Goal: Task Accomplishment & Management: Manage account settings

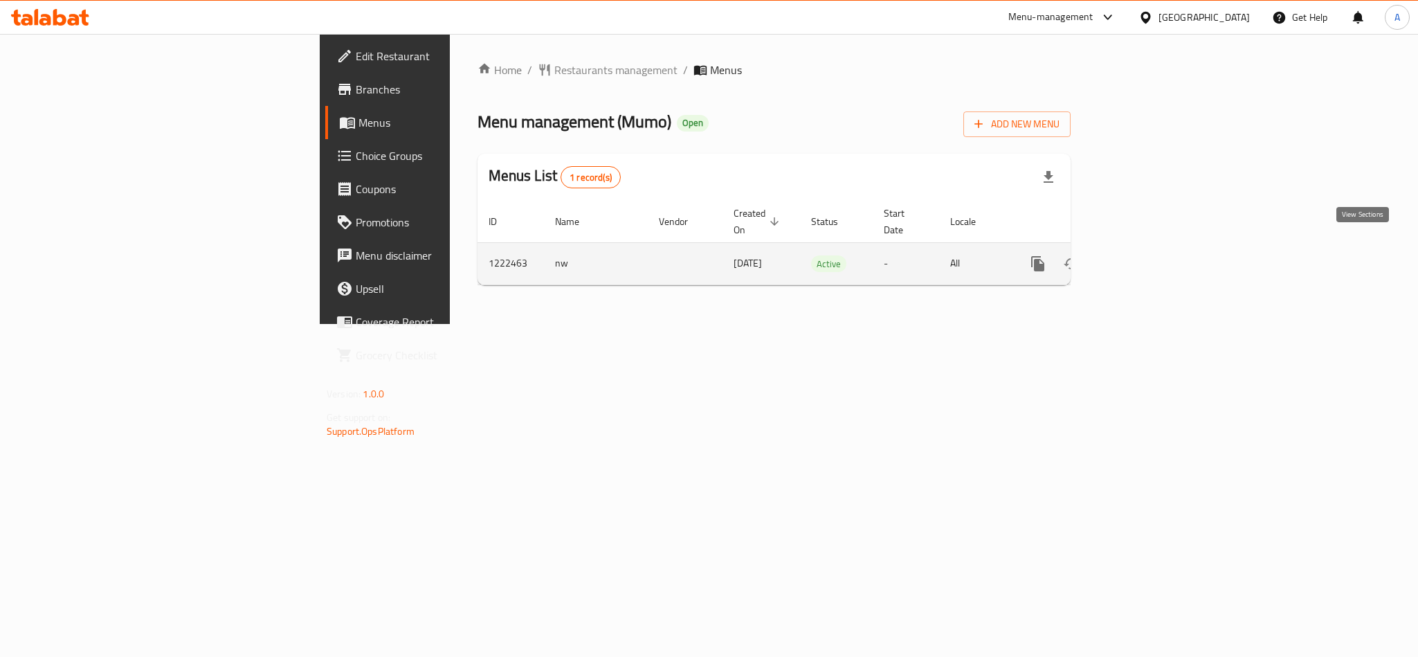
click at [1146, 255] on icon "enhanced table" at bounding box center [1137, 263] width 17 height 17
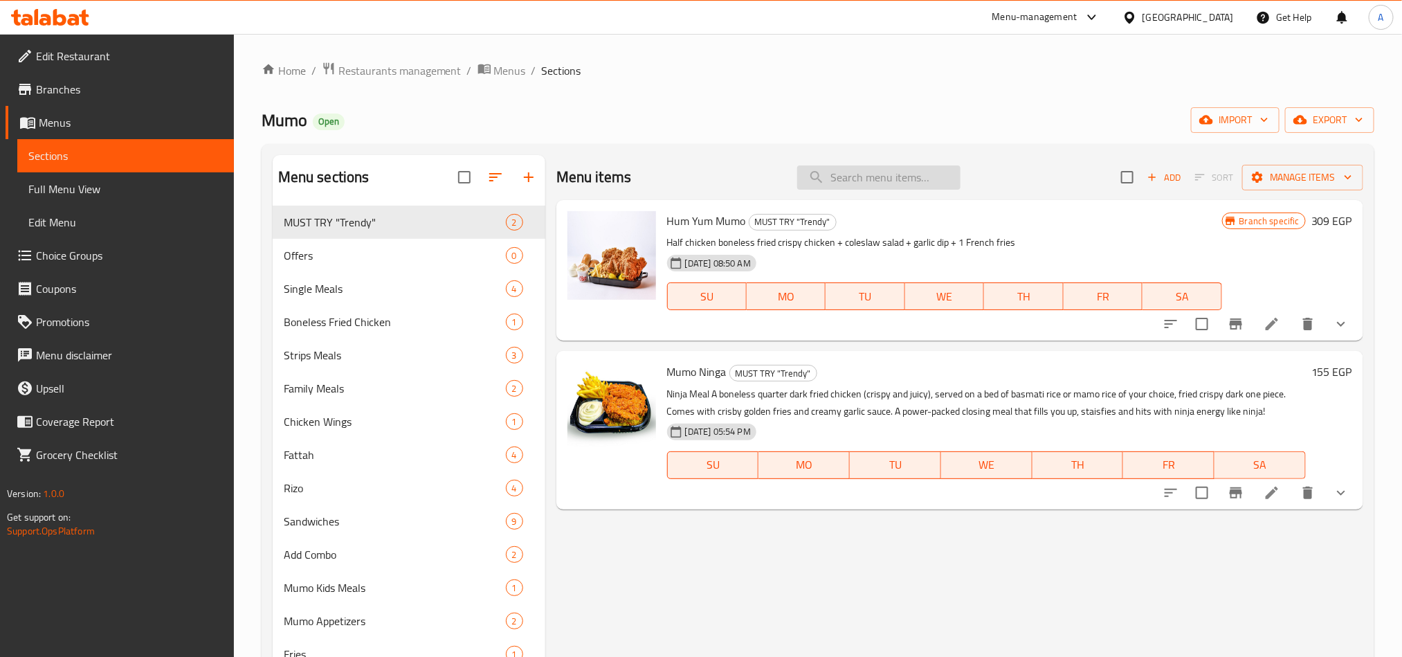
click at [902, 183] on input "search" at bounding box center [878, 177] width 163 height 24
paste input "Ranch Crispy Fattah Medium"
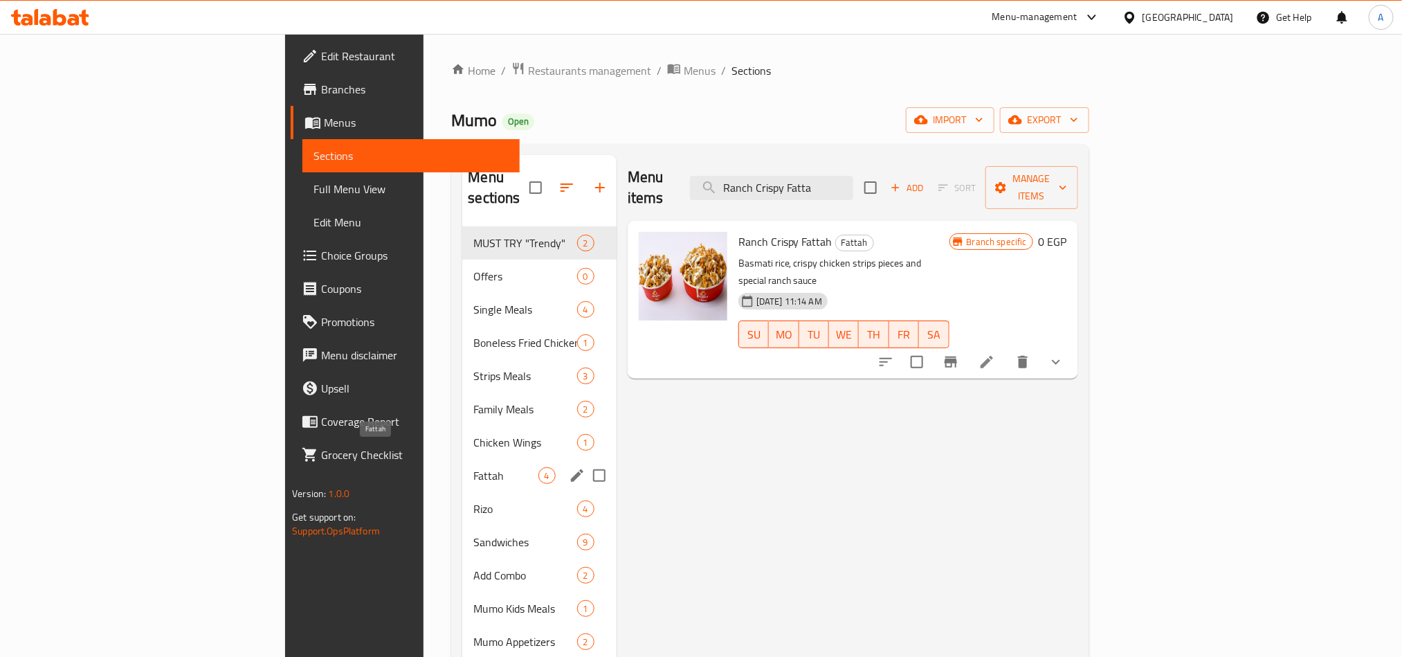
type input "Ranch Crispy Fatta"
click at [473, 467] on span "Fattah" at bounding box center [505, 475] width 64 height 17
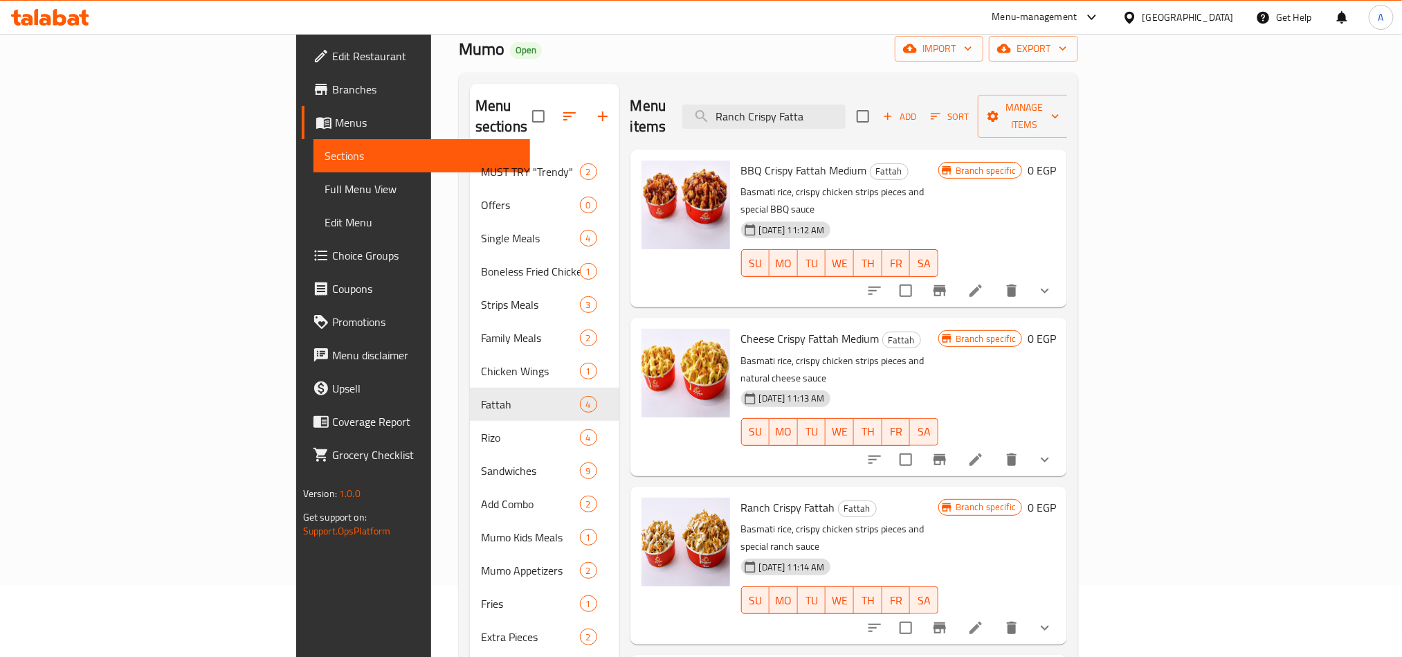
scroll to position [120, 0]
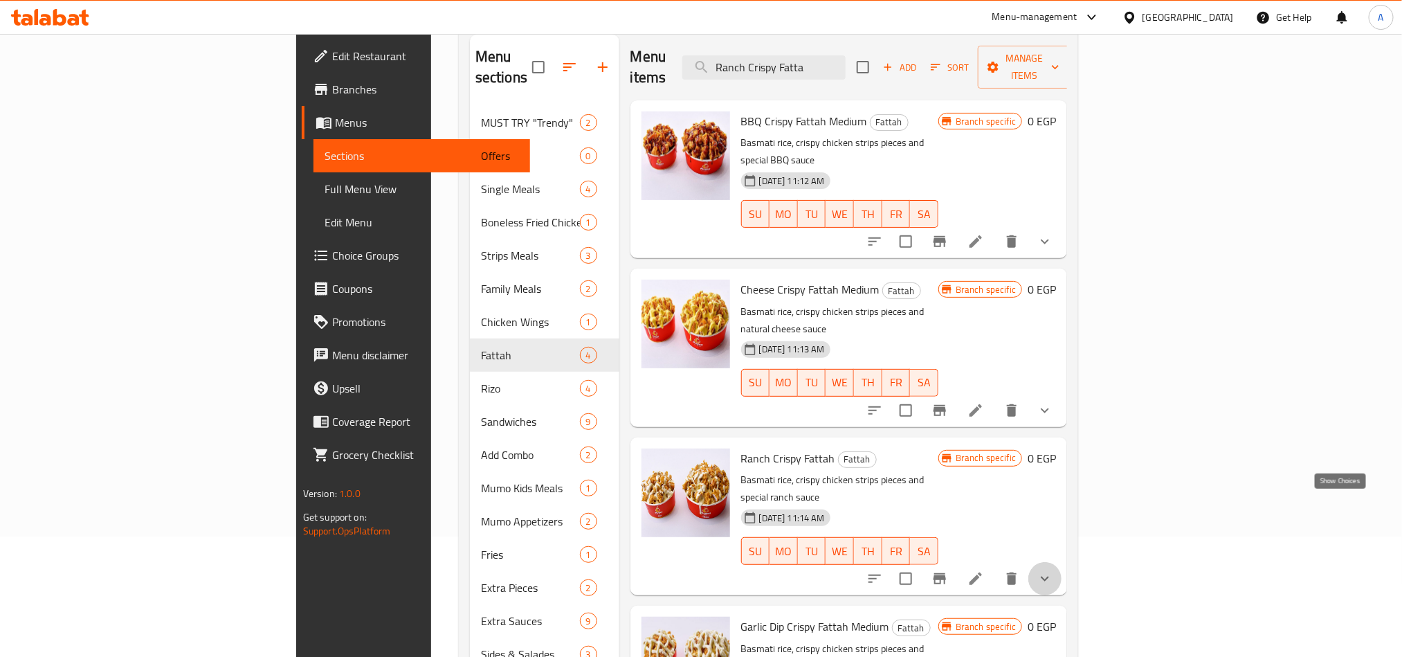
click at [1053, 570] on icon "show more" at bounding box center [1045, 578] width 17 height 17
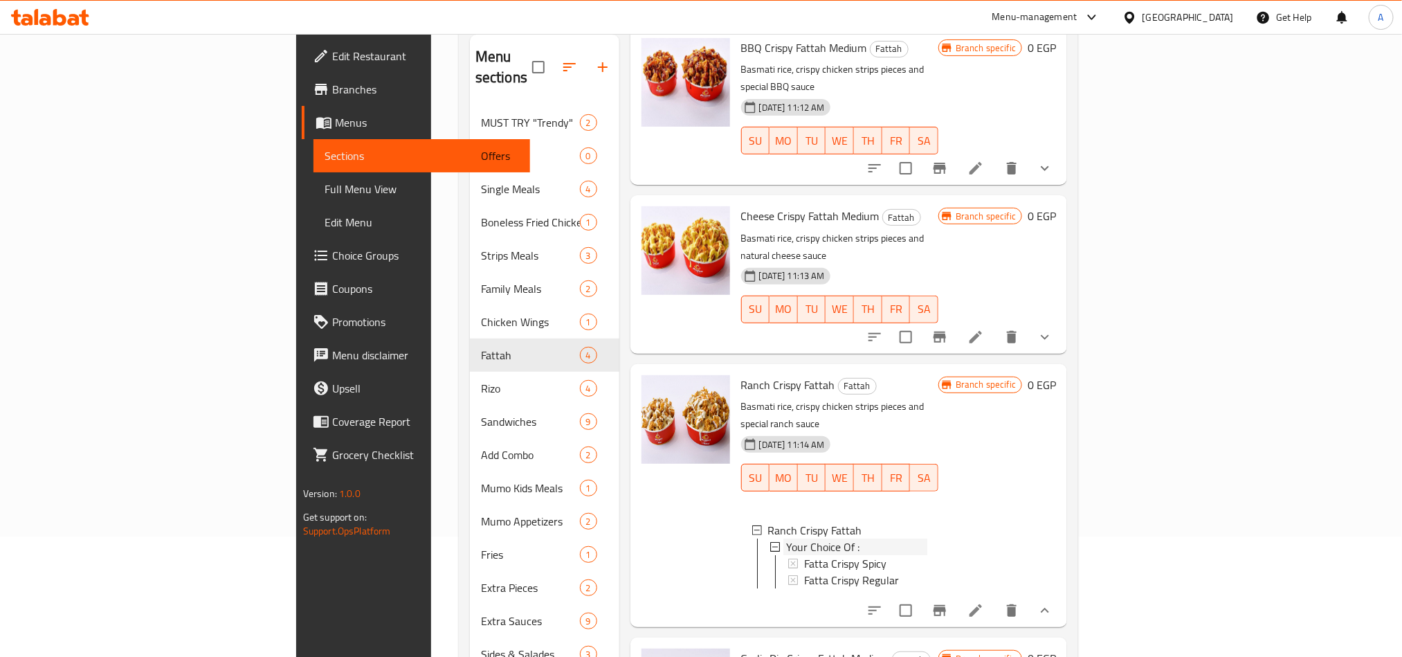
click at [922, 538] on div "Your Choice Of :" at bounding box center [856, 546] width 141 height 17
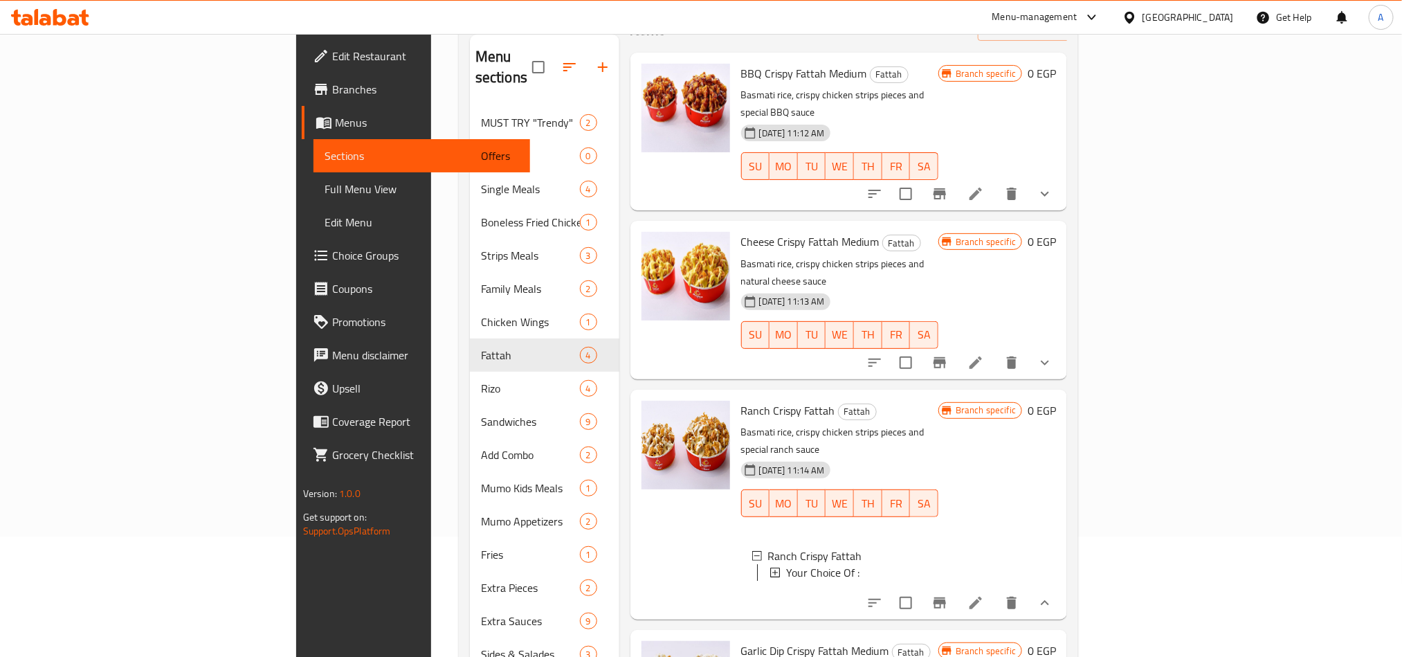
scroll to position [40, 0]
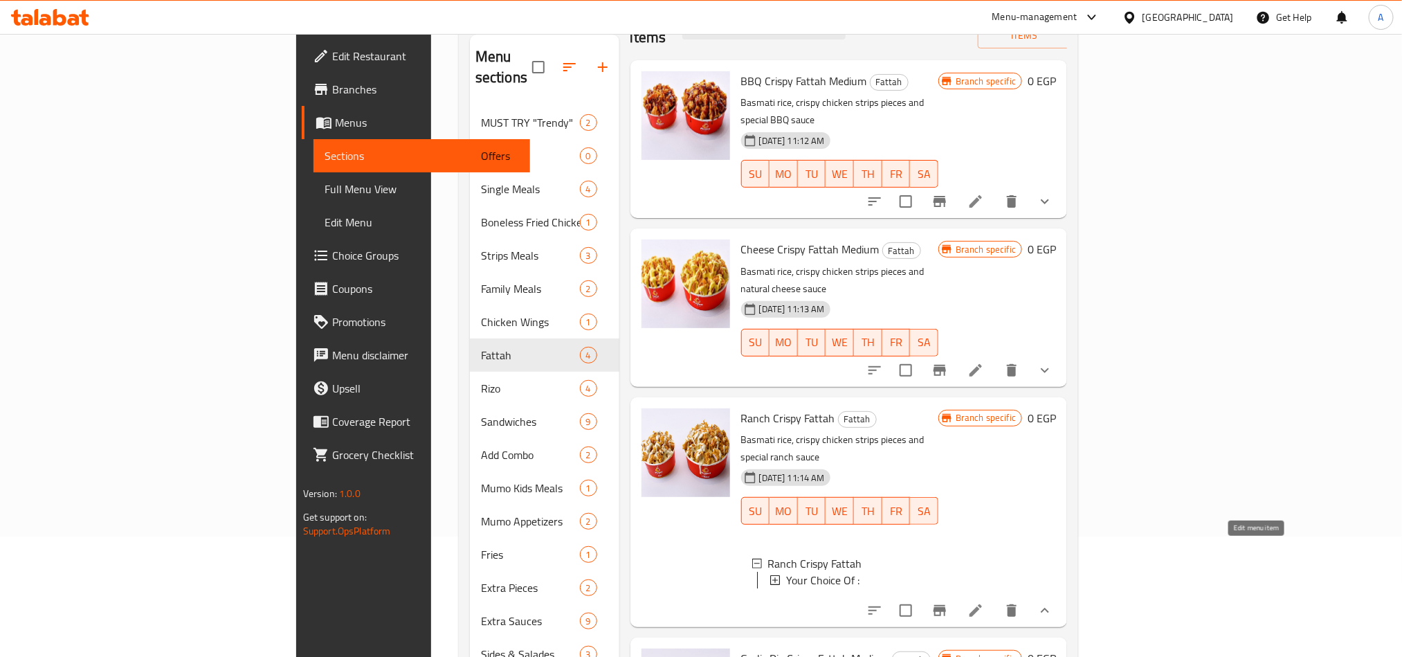
click at [984, 602] on icon at bounding box center [976, 610] width 17 height 17
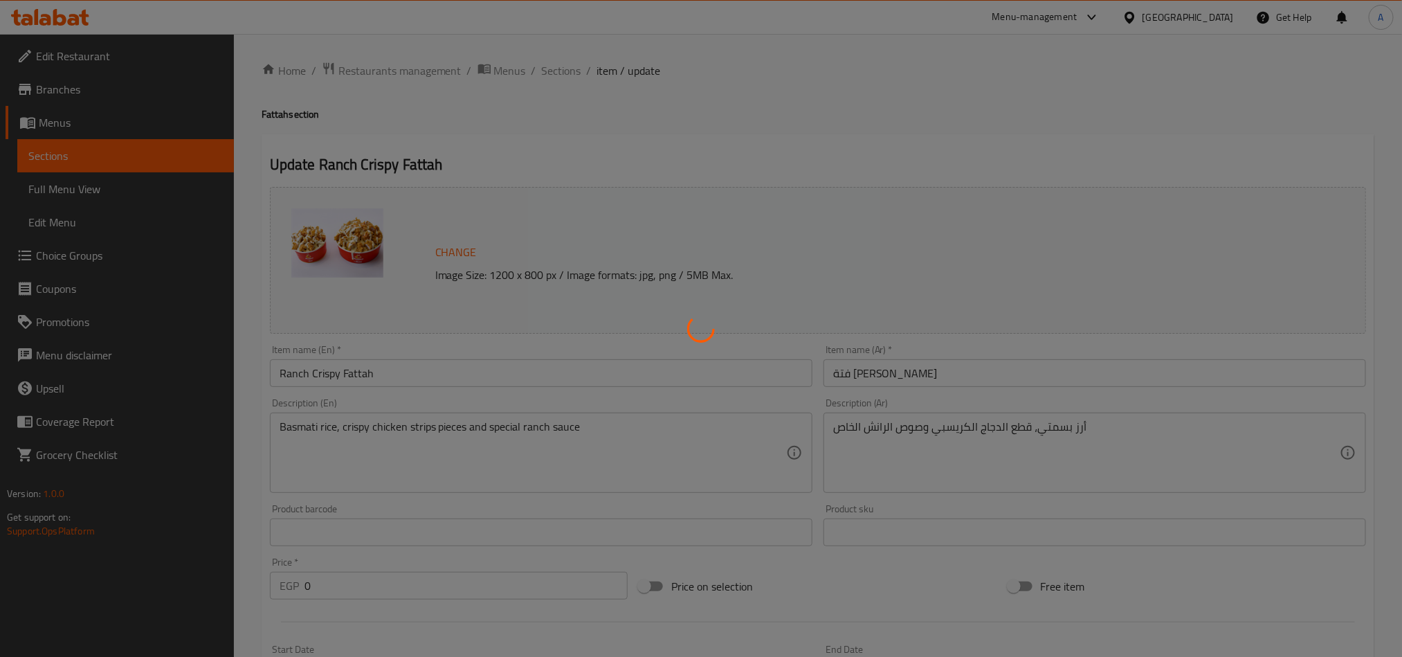
type input "اختيارك من :"
type input "1"
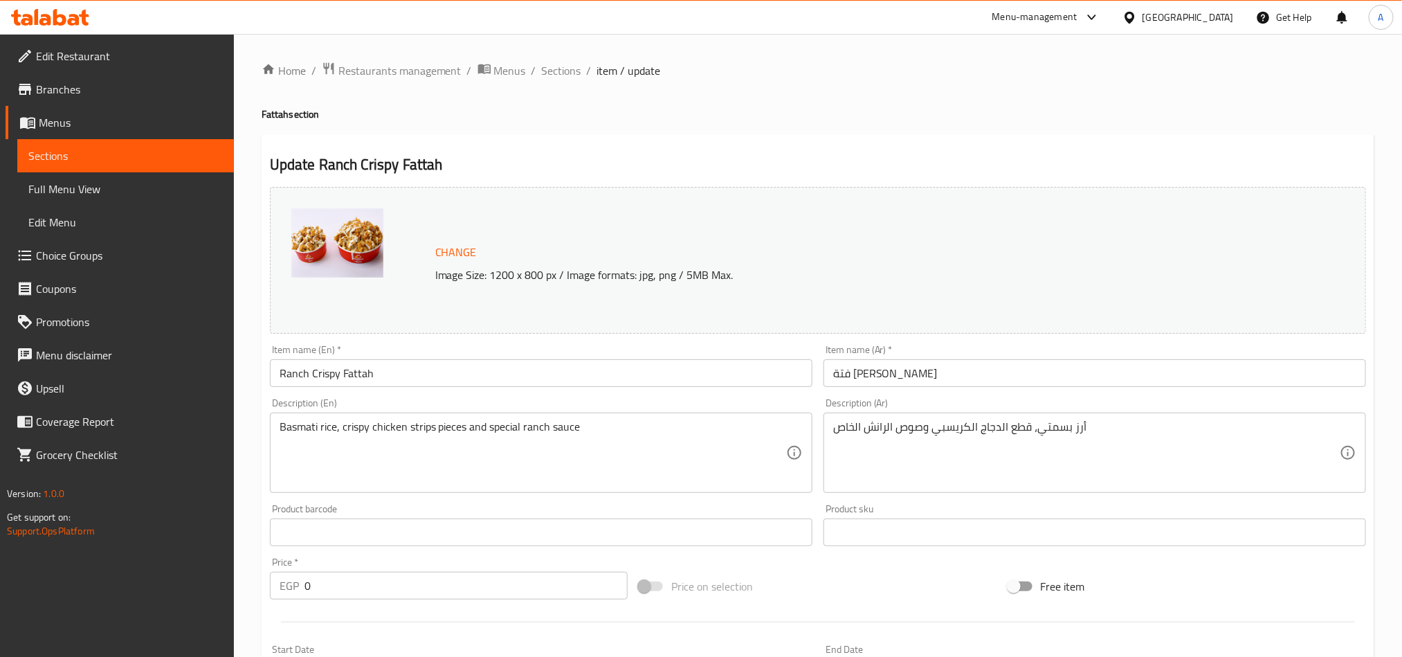
scroll to position [364, 0]
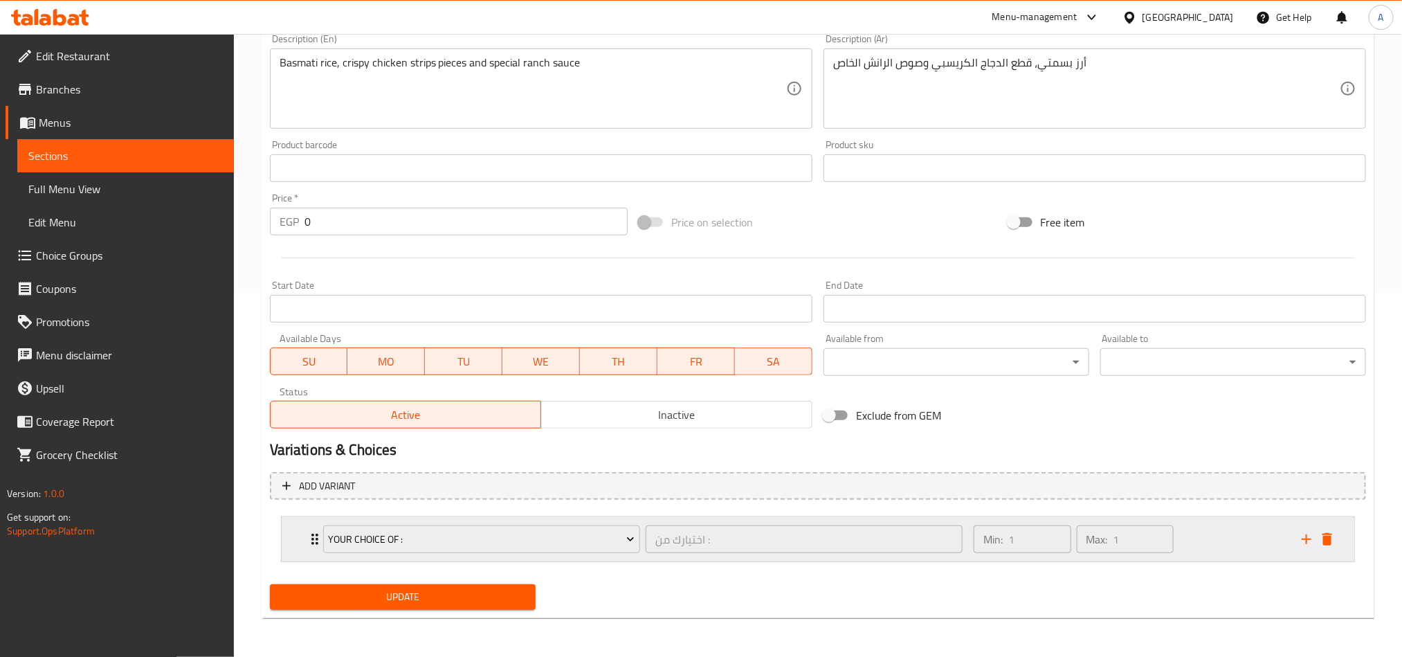
click at [1278, 556] on div "Min: 1 ​ Max: 1 ​" at bounding box center [1129, 539] width 328 height 44
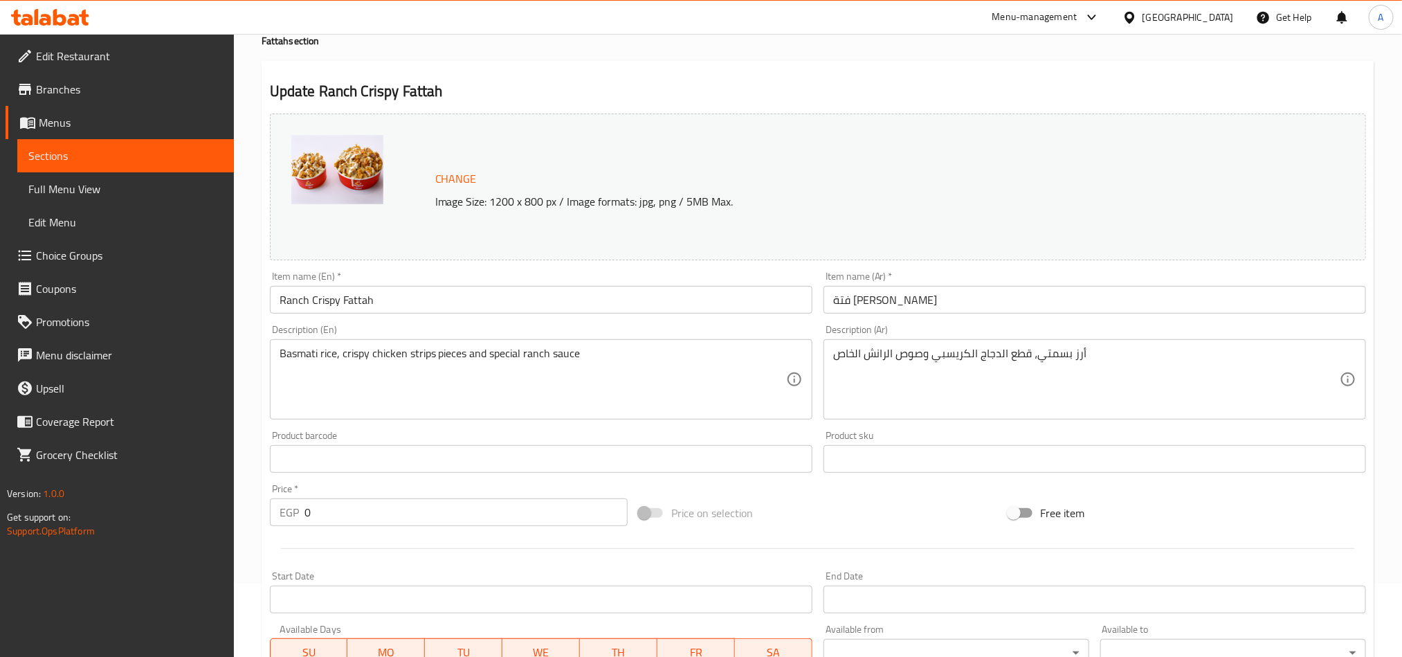
scroll to position [0, 0]
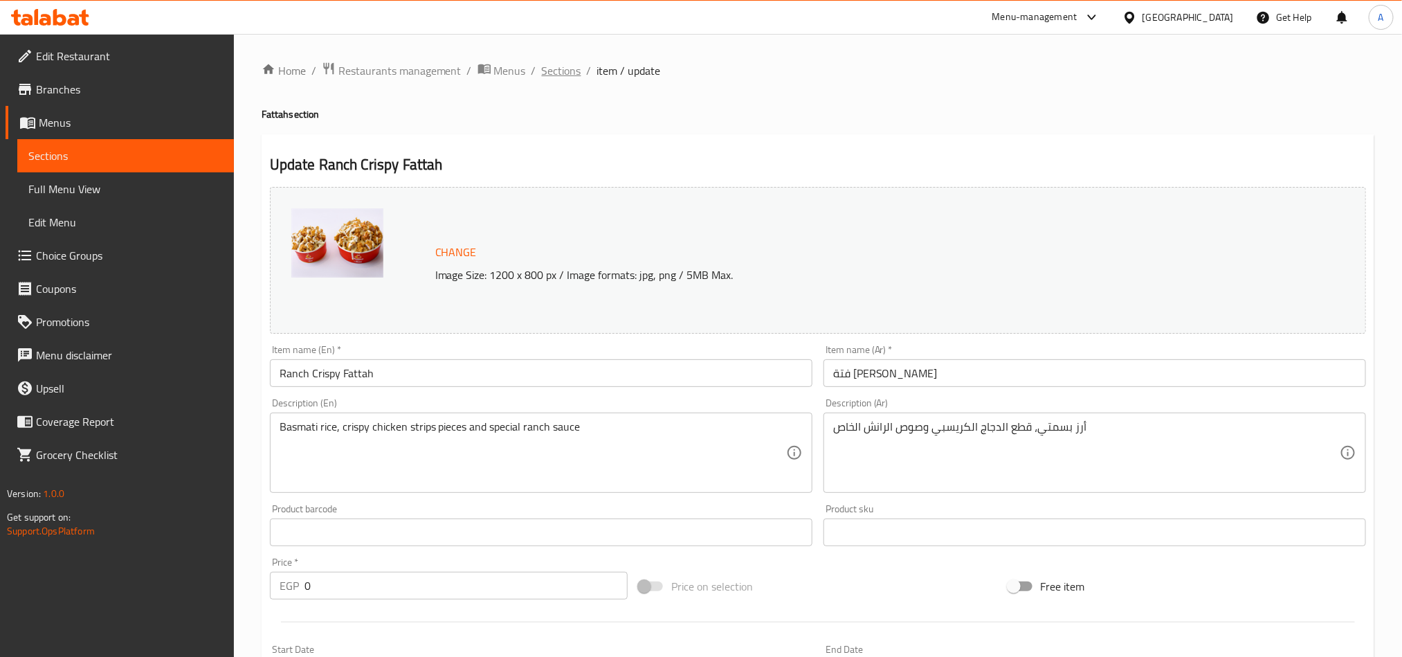
click at [568, 71] on span "Sections" at bounding box center [561, 70] width 39 height 17
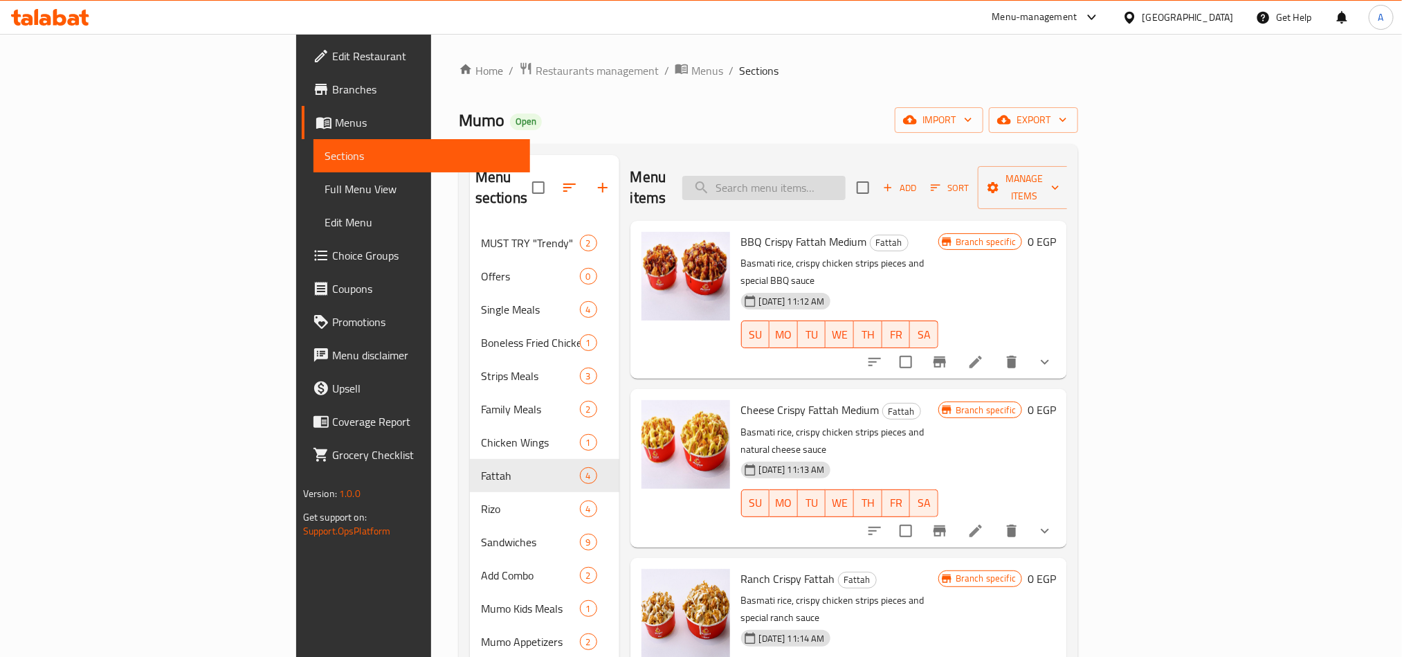
click at [846, 176] on input "search" at bounding box center [763, 188] width 163 height 24
paste input "BBQ Crispy Fattah Medium"
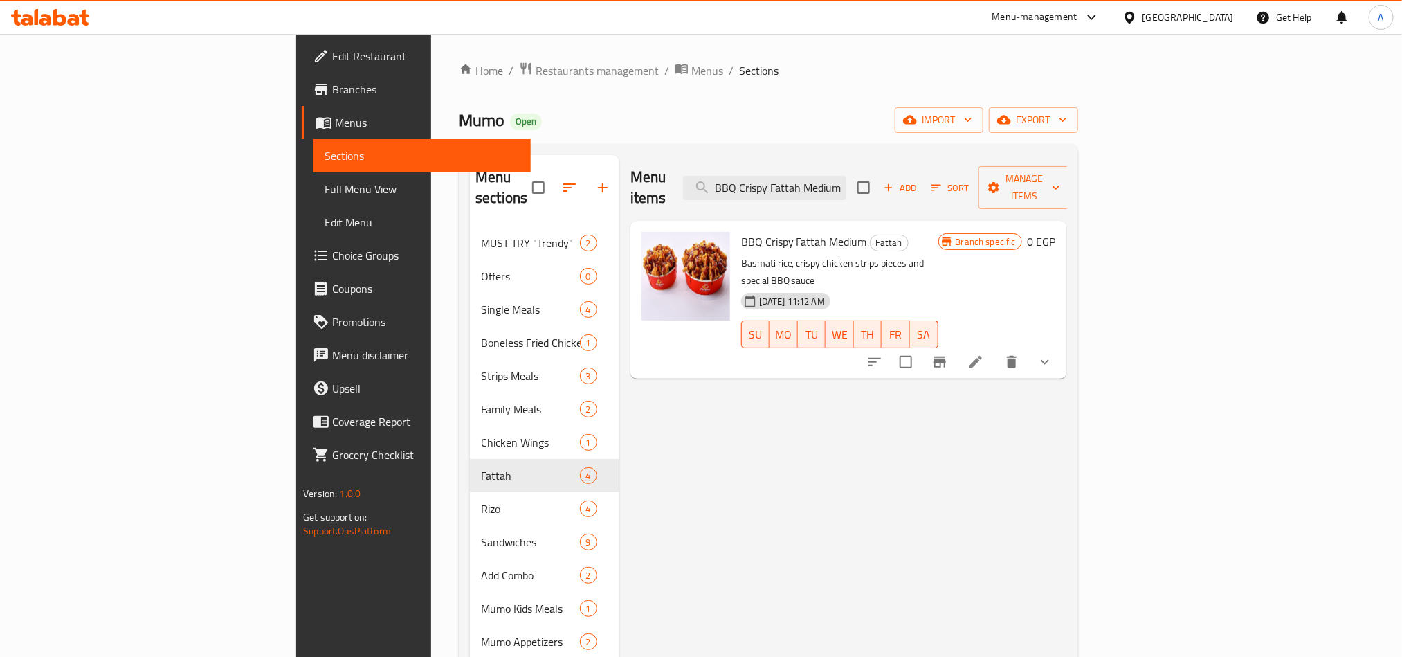
type input "BBQ Crispy Fattah Medium"
click at [1062, 345] on button "show more" at bounding box center [1044, 361] width 33 height 33
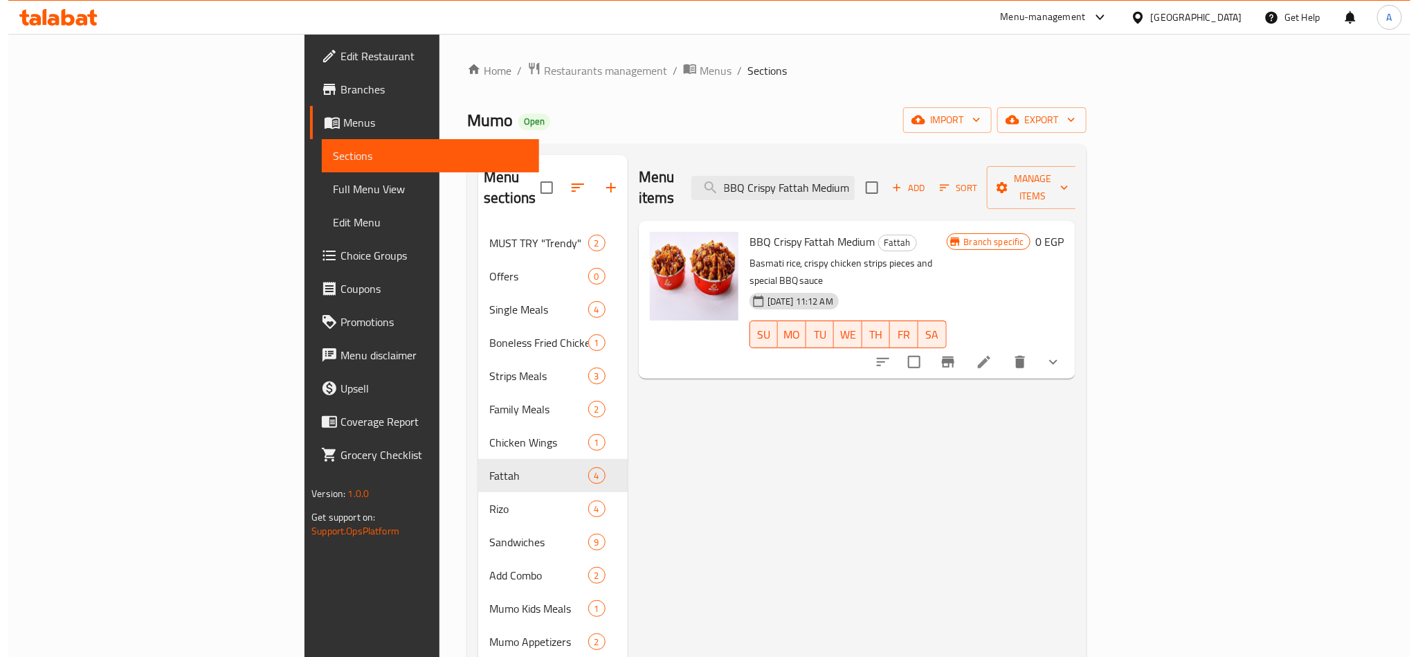
scroll to position [0, 0]
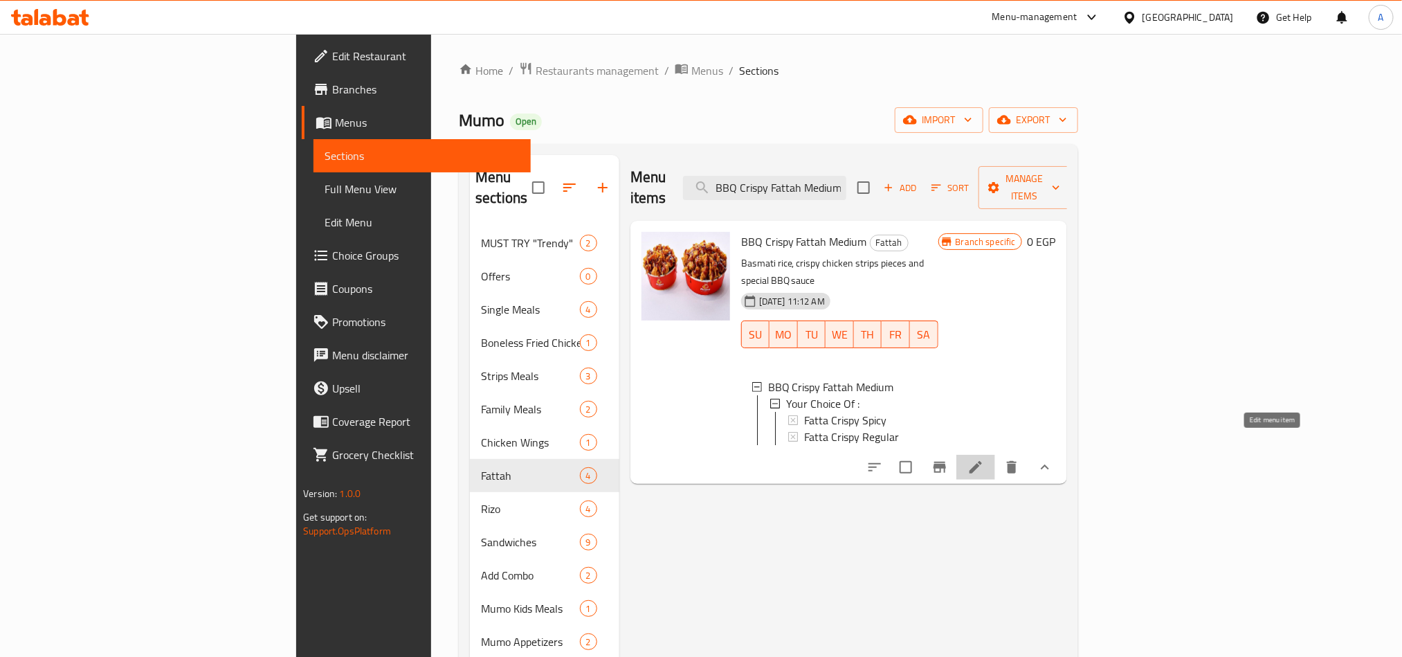
click at [984, 459] on icon at bounding box center [976, 467] width 17 height 17
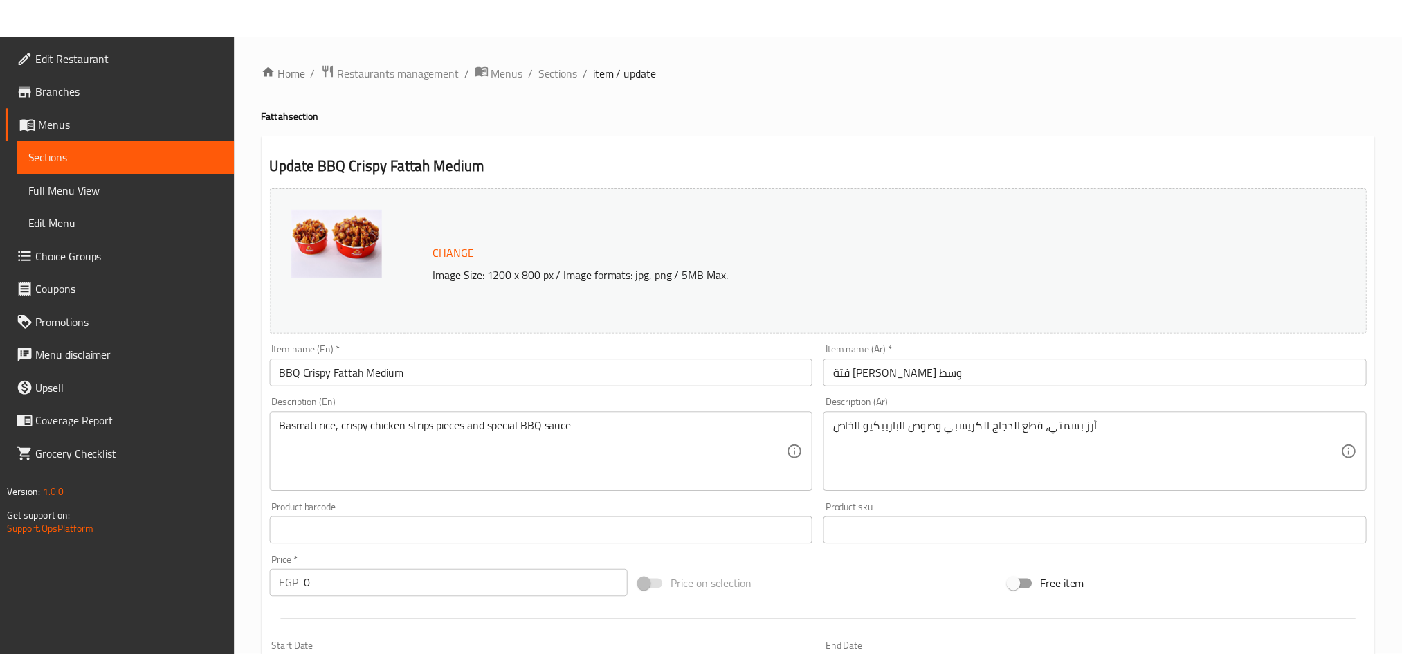
scroll to position [364, 0]
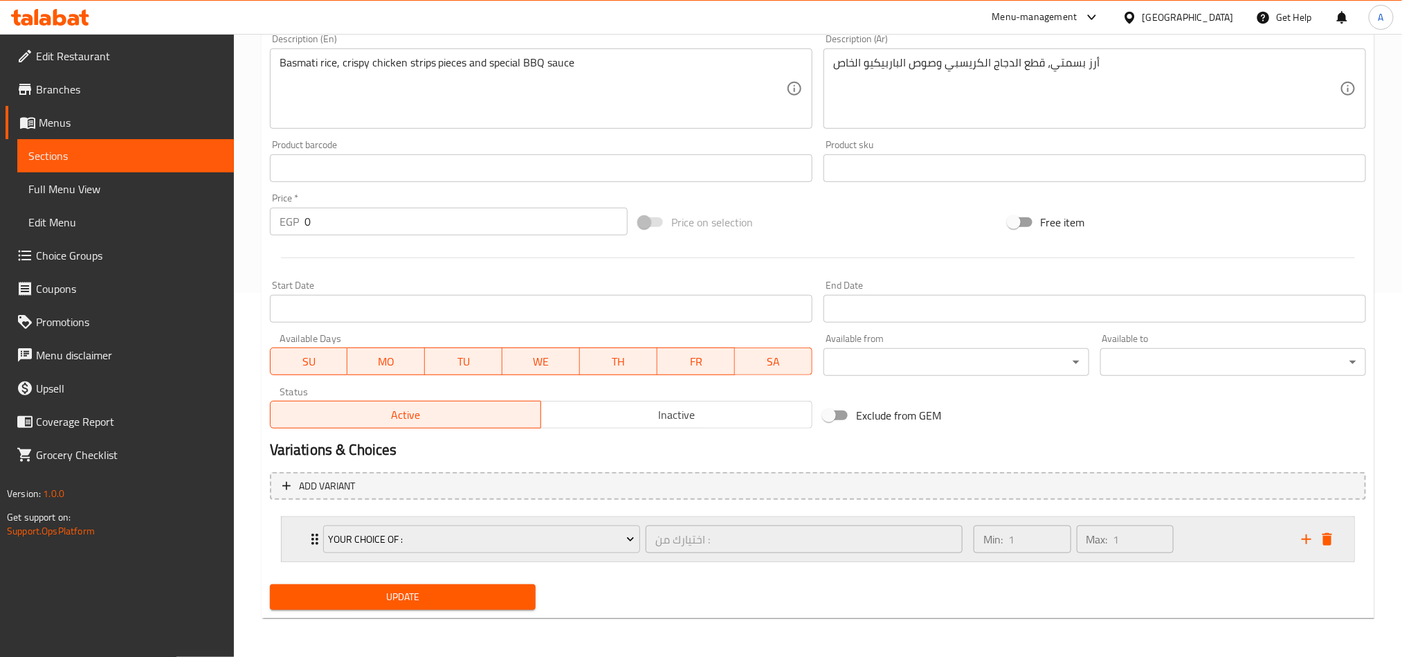
click at [1205, 541] on div "Min: 1 ​ Max: 1 ​" at bounding box center [1129, 539] width 328 height 44
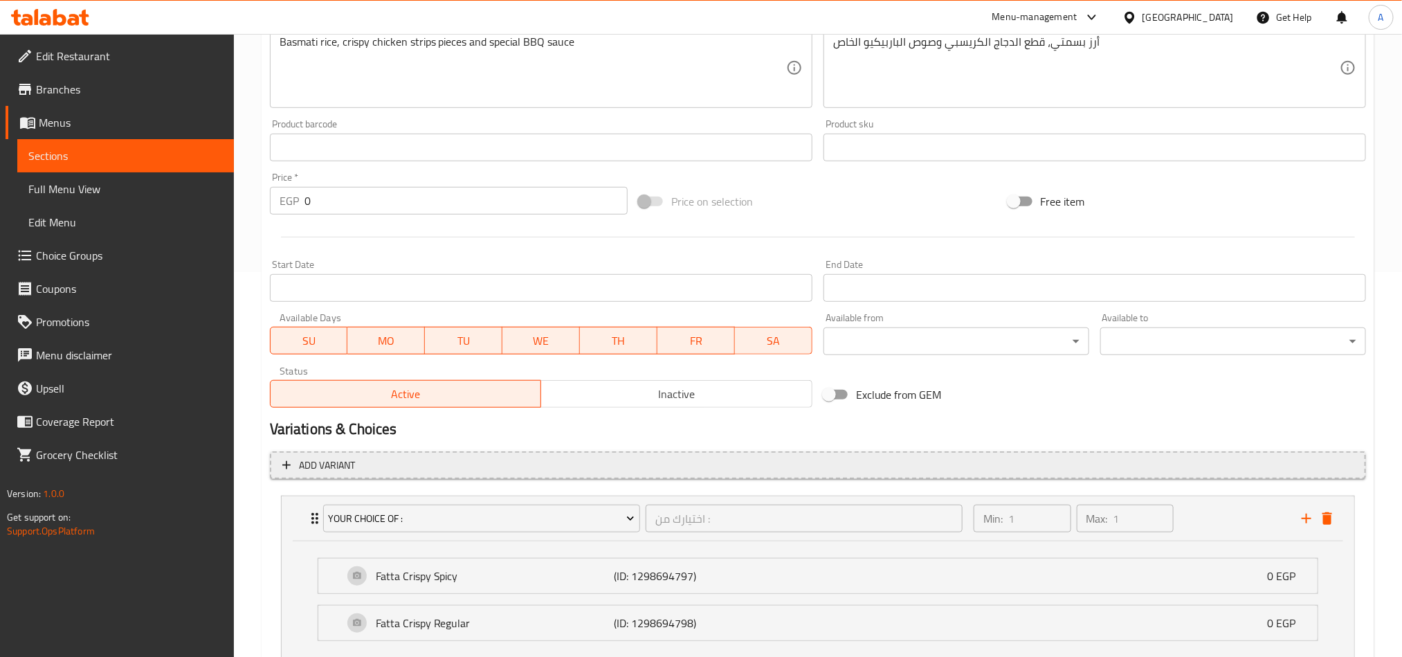
scroll to position [489, 0]
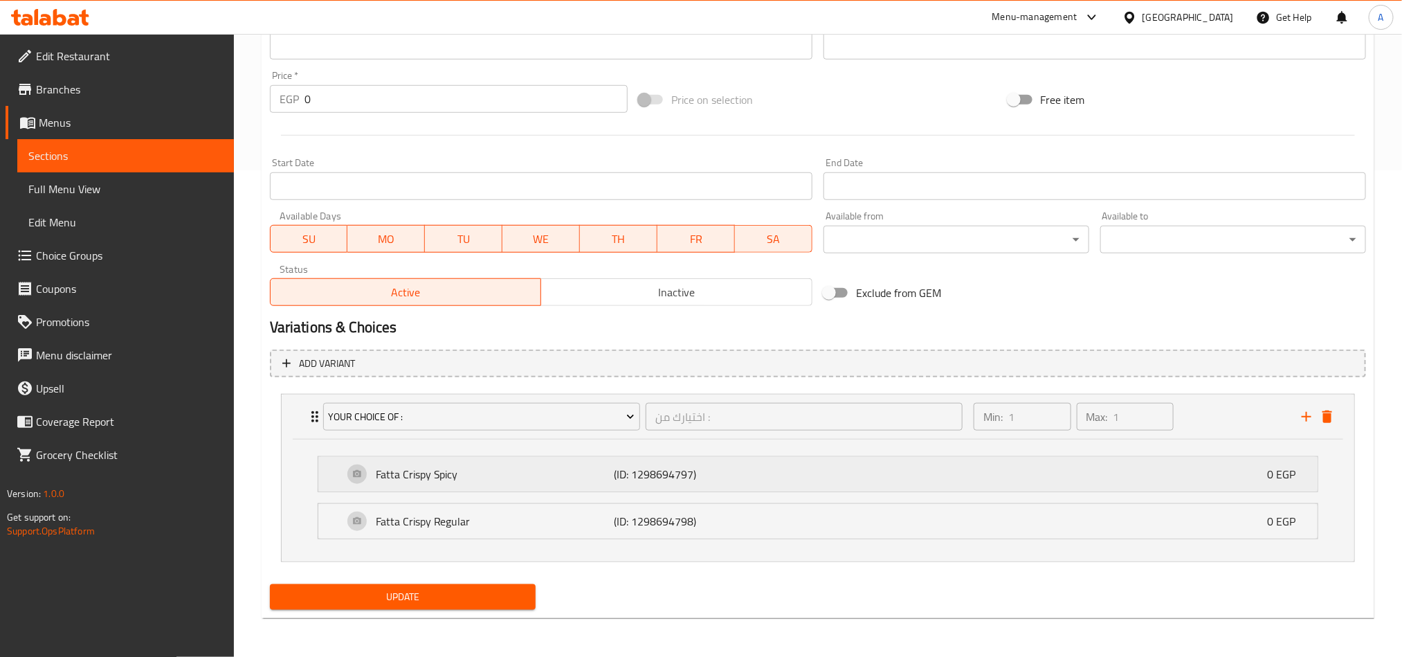
click at [972, 480] on div "Fatta Crispy Spicy (ID: 1298694797) 0 EGP" at bounding box center [822, 474] width 958 height 35
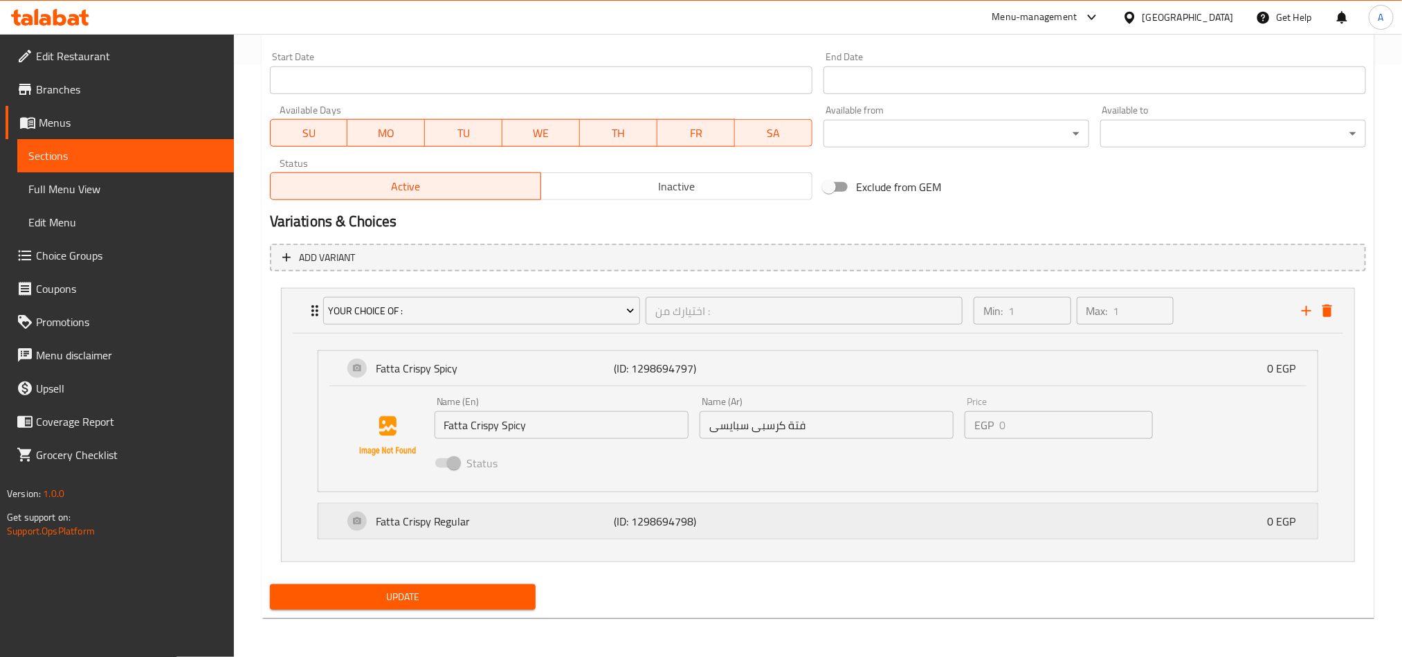
click at [952, 516] on div "Fatta Crispy Regular (ID: 1298694798) 0 EGP" at bounding box center [822, 521] width 958 height 35
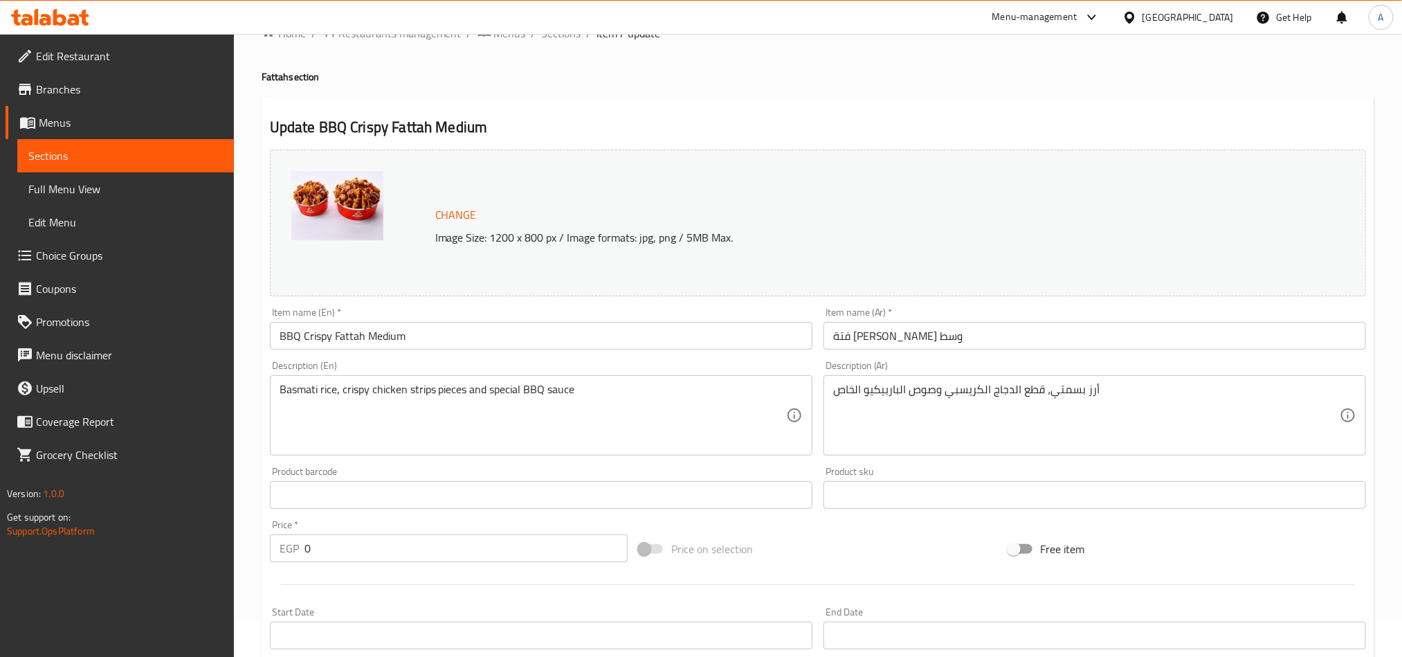
scroll to position [0, 0]
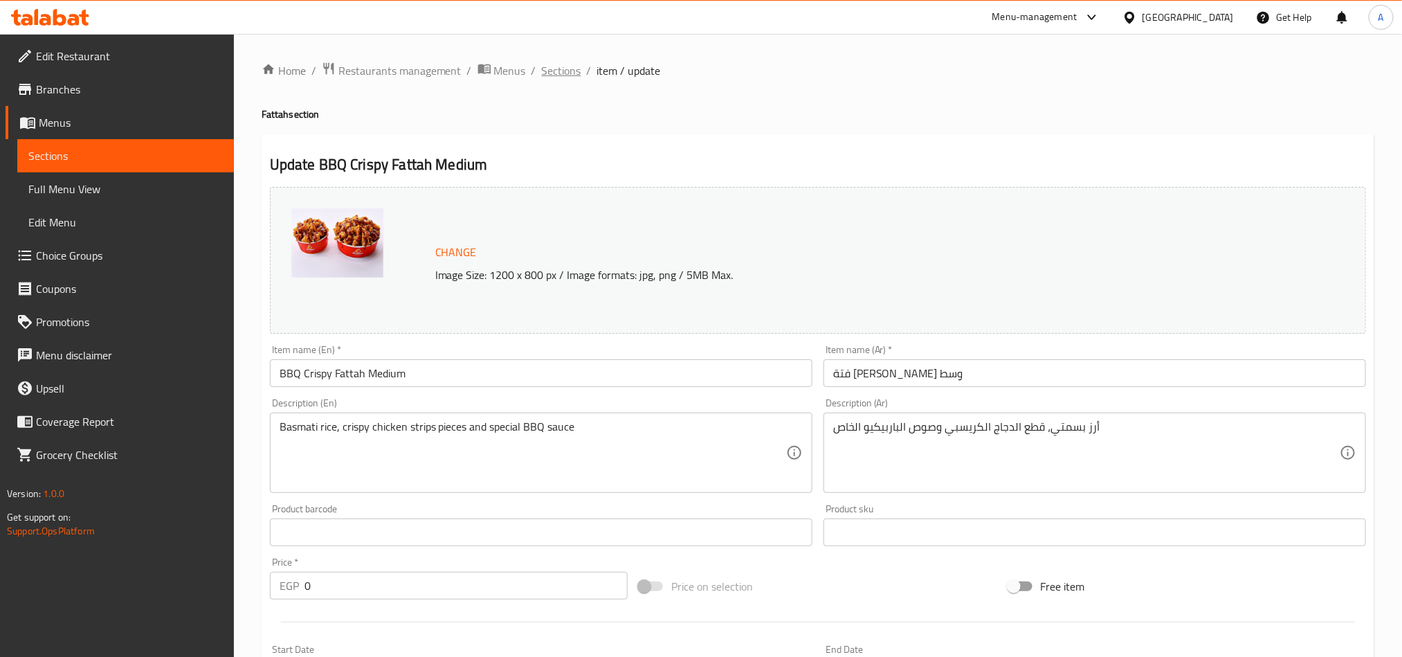
click at [559, 71] on span "Sections" at bounding box center [561, 70] width 39 height 17
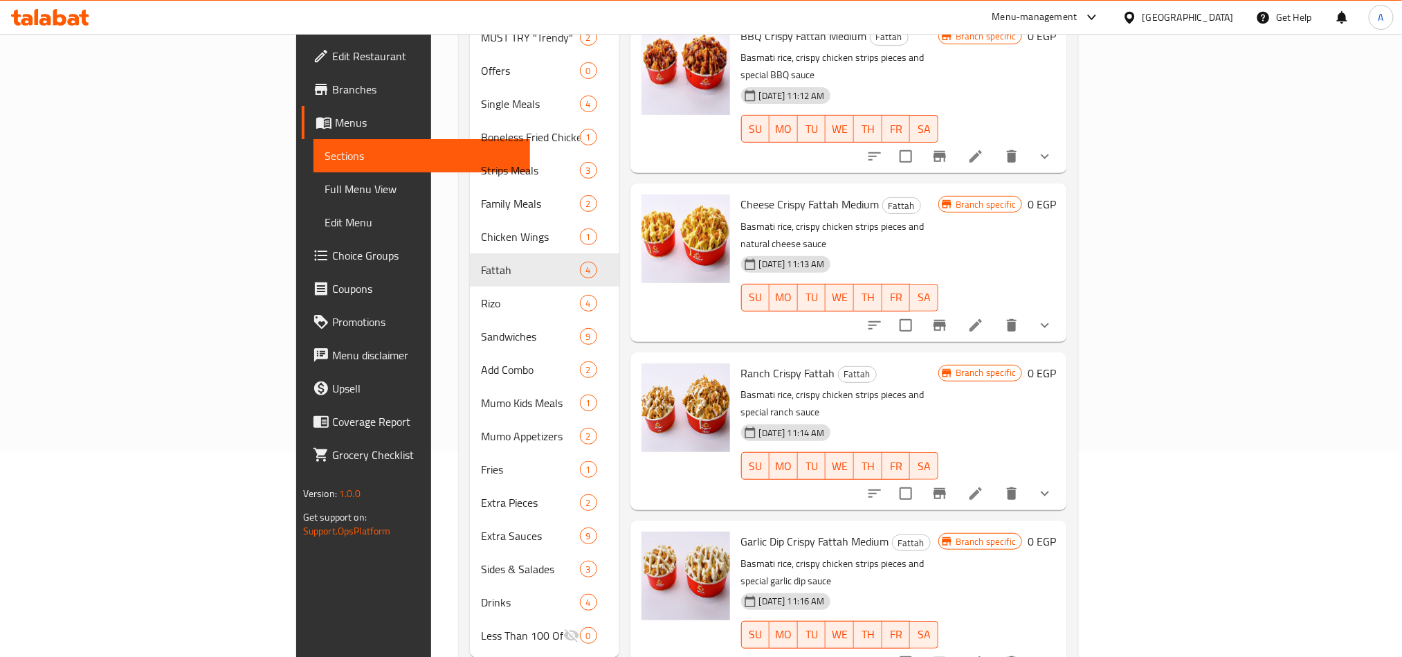
scroll to position [208, 0]
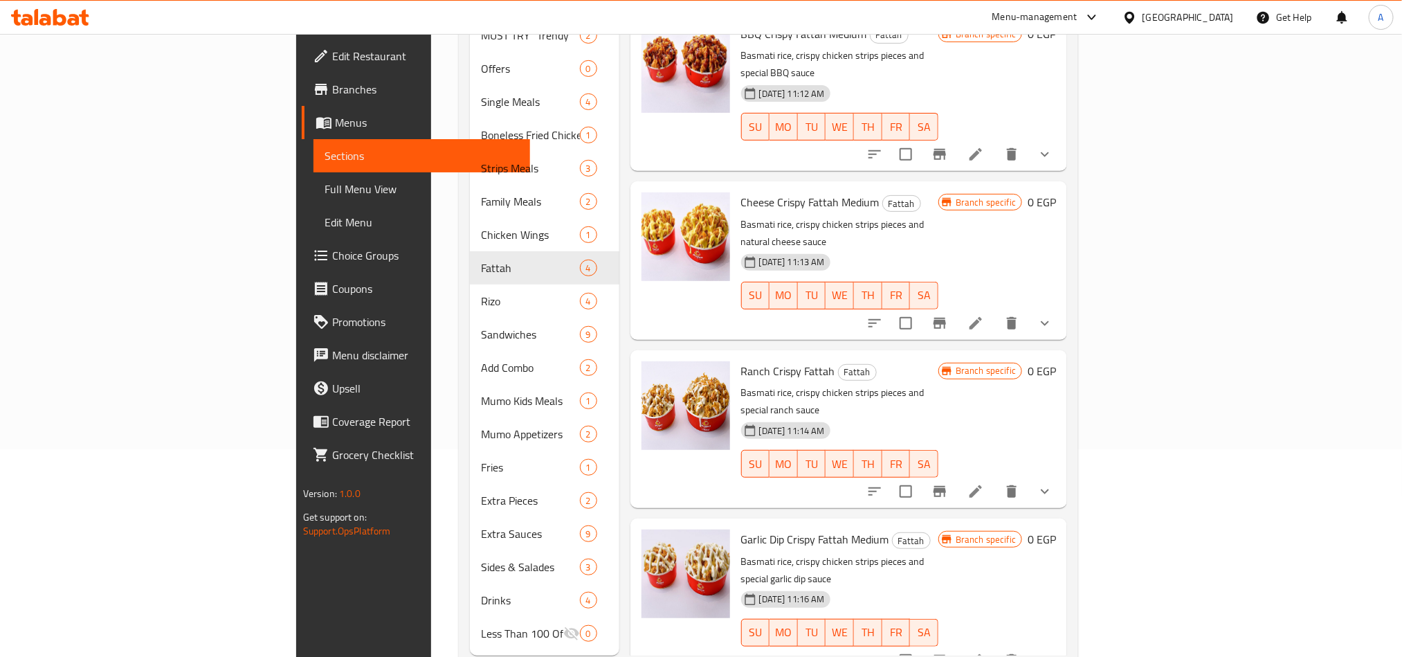
click at [944, 524] on div "Garlic Dip Crispy Fattah Medium Fattah Basmati rice, crispy chicken strips piec…" at bounding box center [840, 597] width 208 height 147
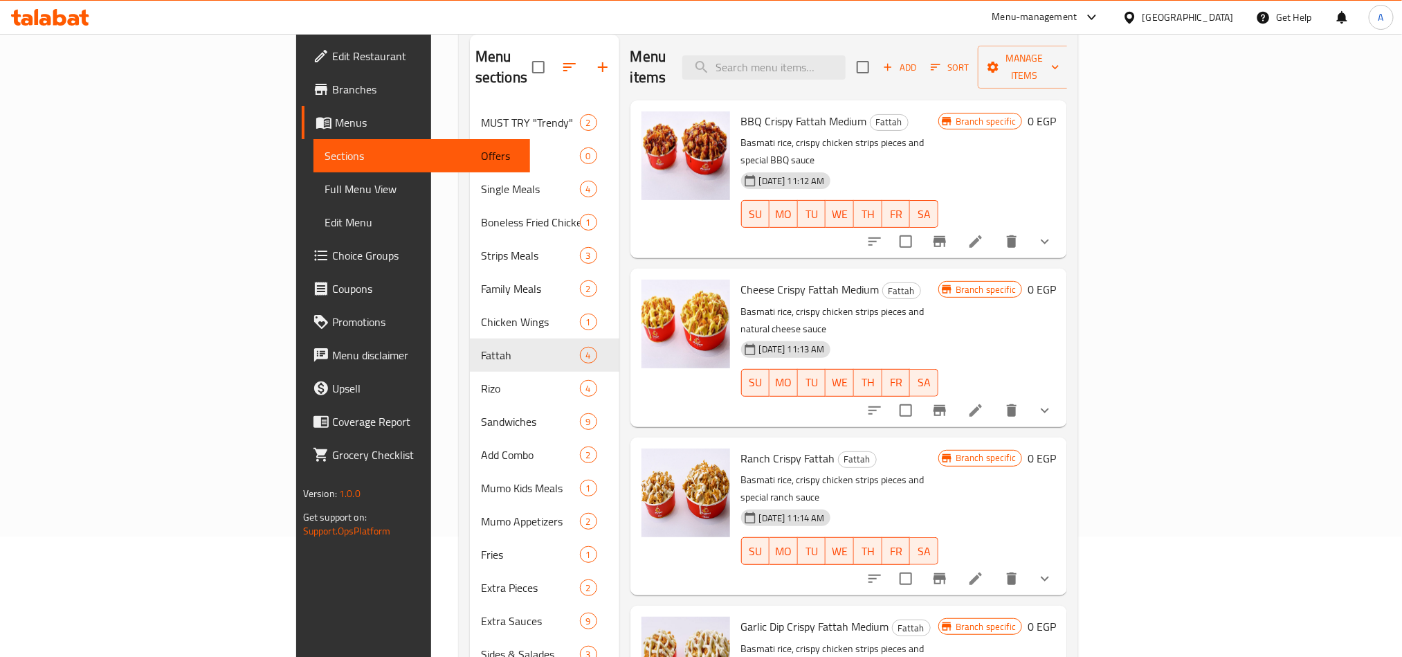
scroll to position [0, 0]
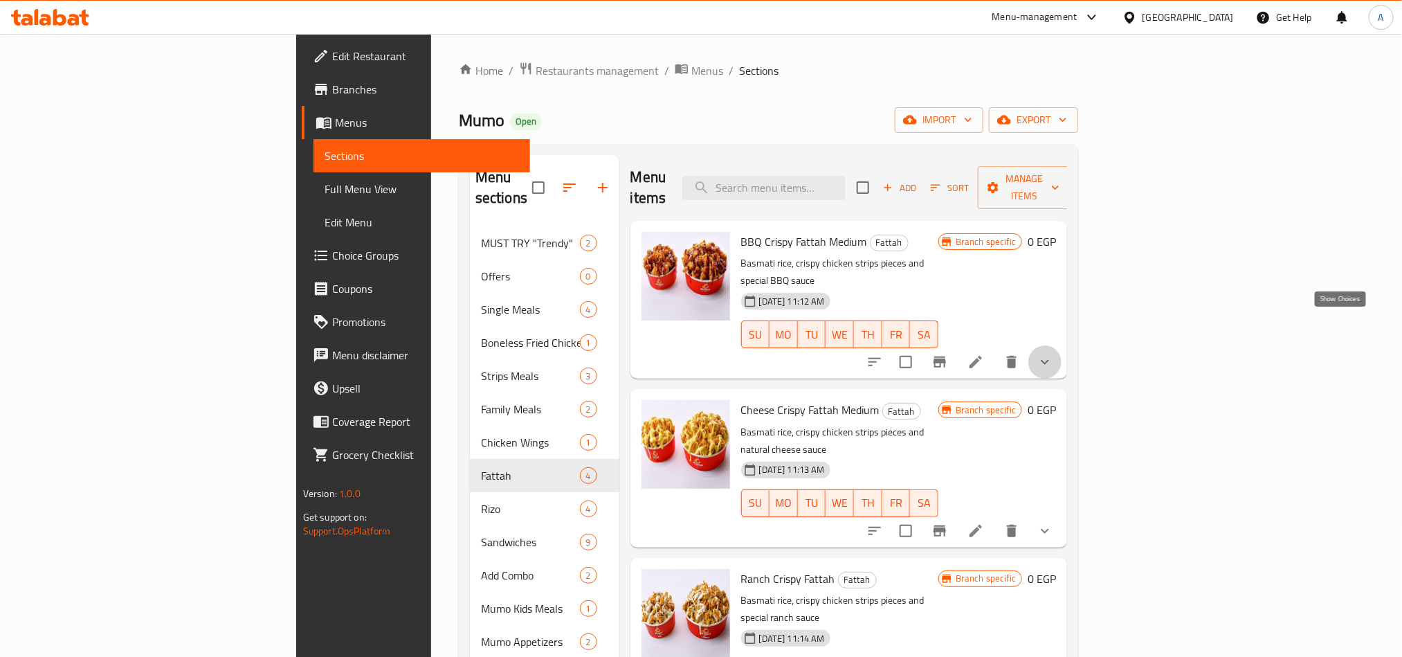
click at [1053, 354] on icon "show more" at bounding box center [1045, 362] width 17 height 17
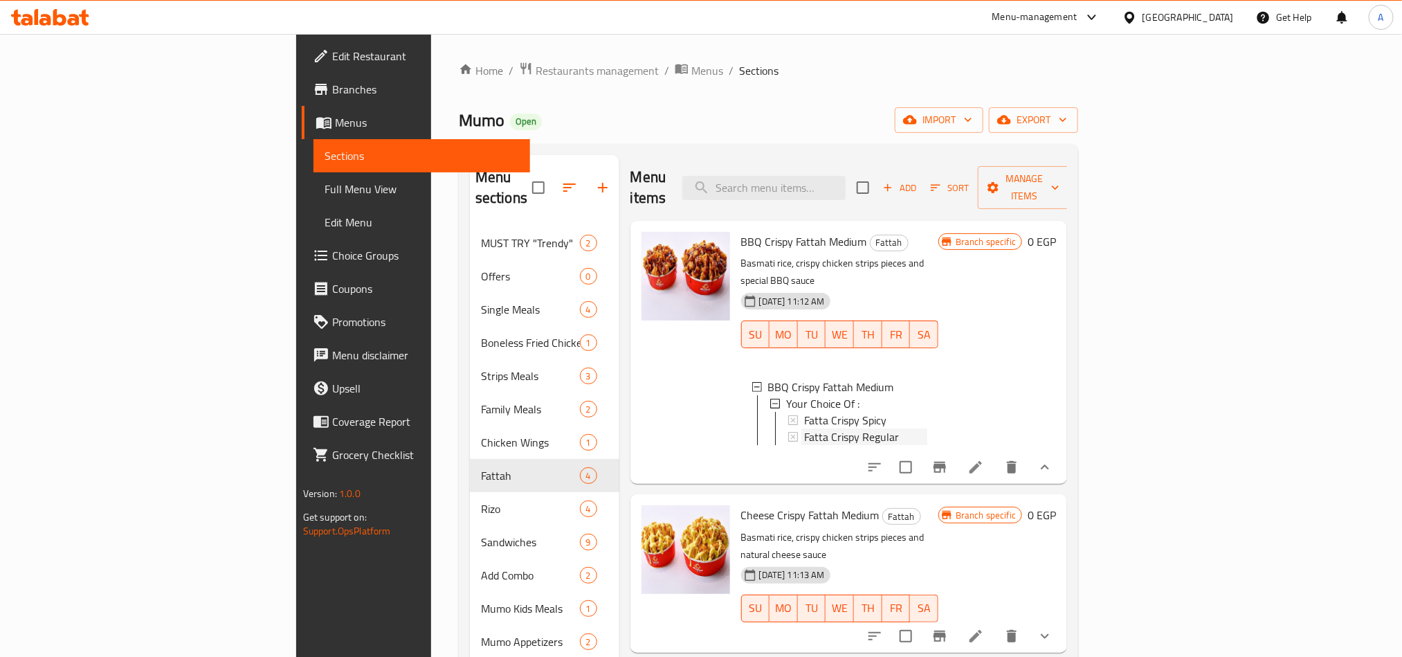
click at [887, 428] on div "Fatta Crispy Regular" at bounding box center [865, 436] width 123 height 17
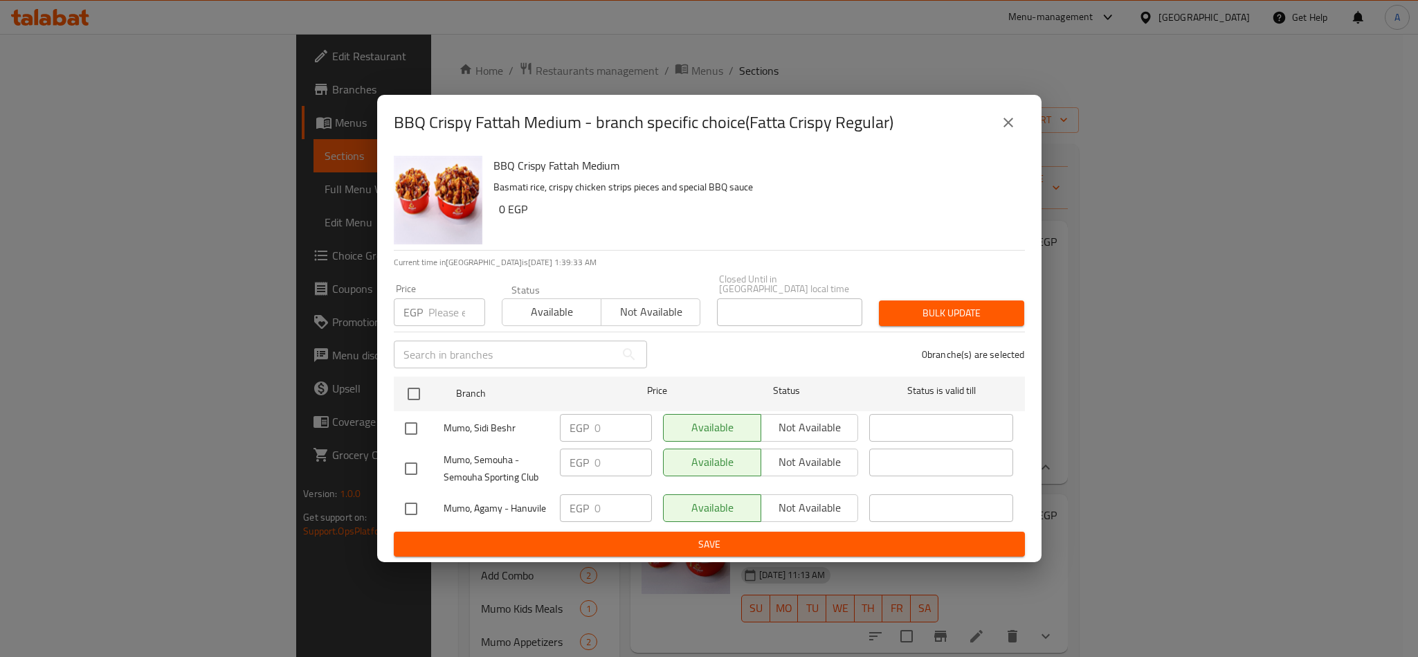
click at [1107, 363] on div "BBQ Crispy Fattah Medium - branch specific choice(Fatta Crispy Regular) BBQ Cri…" at bounding box center [709, 328] width 1418 height 657
click at [1010, 125] on icon "close" at bounding box center [1009, 123] width 10 height 10
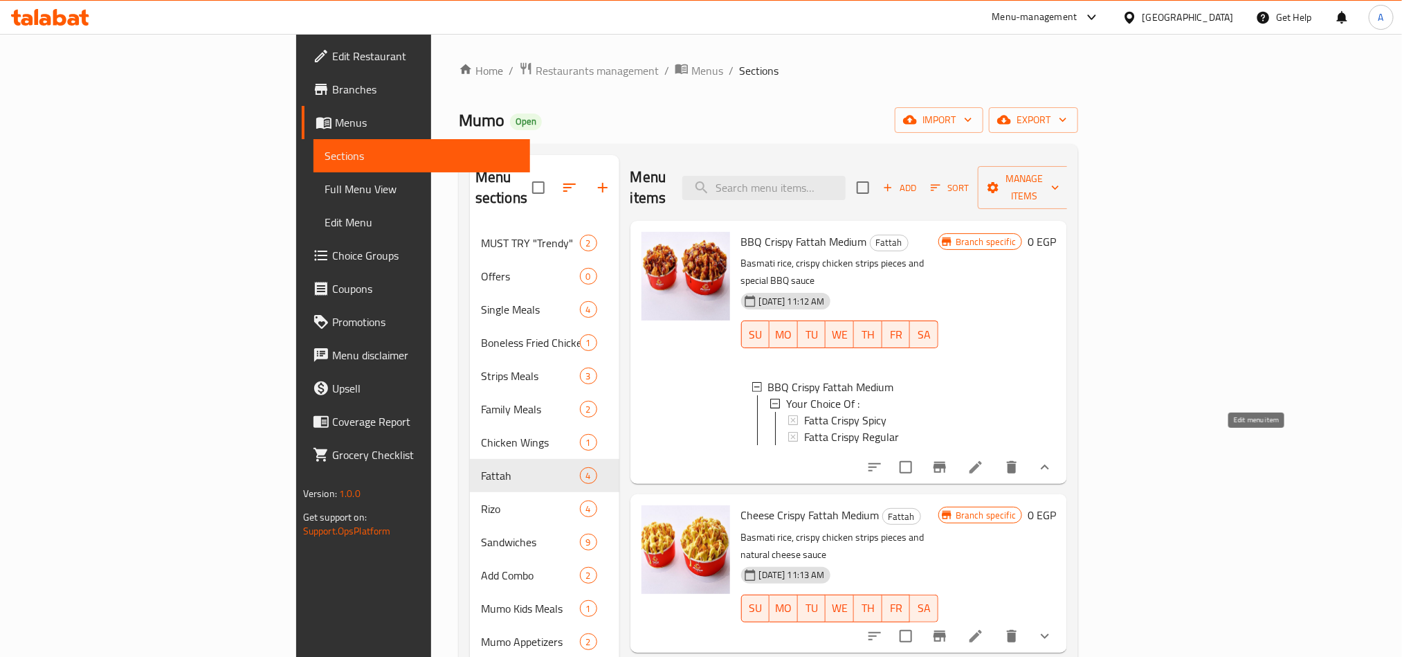
click at [984, 459] on icon at bounding box center [976, 467] width 17 height 17
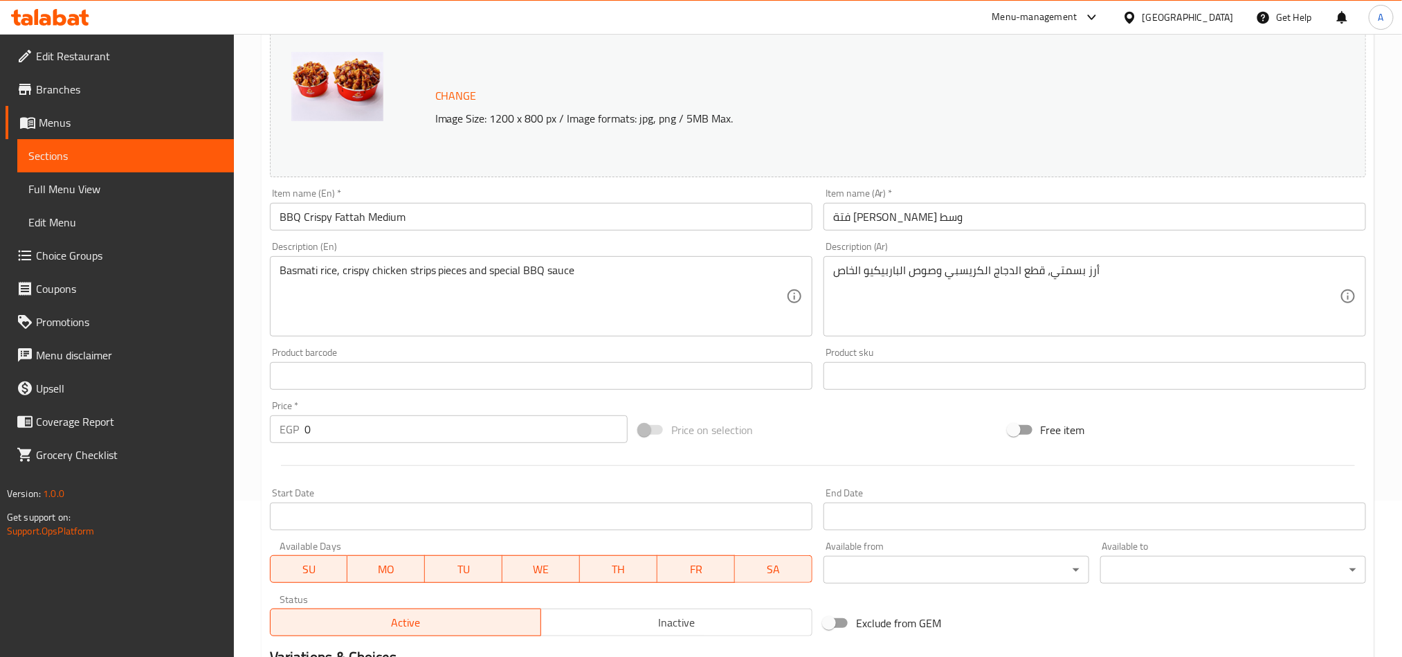
scroll to position [364, 0]
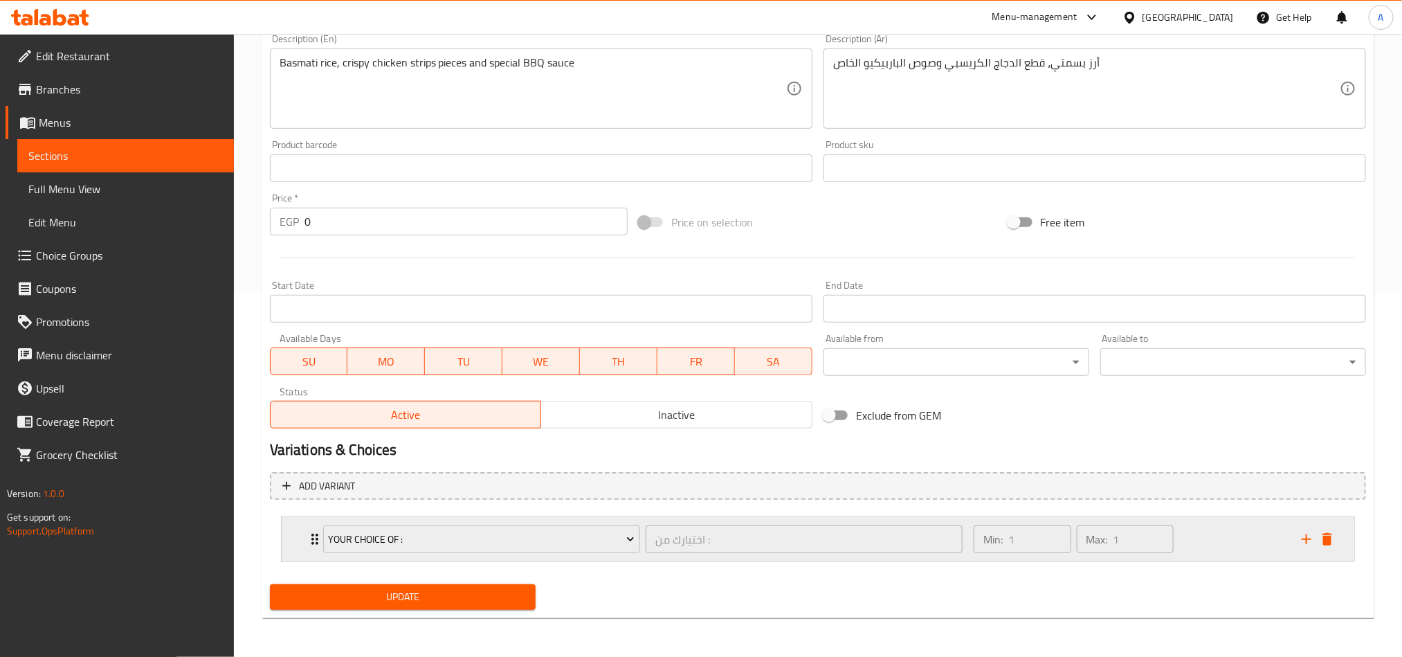
click at [1210, 534] on div "Min: 1 ​ Max: 1 ​" at bounding box center [1129, 539] width 328 height 44
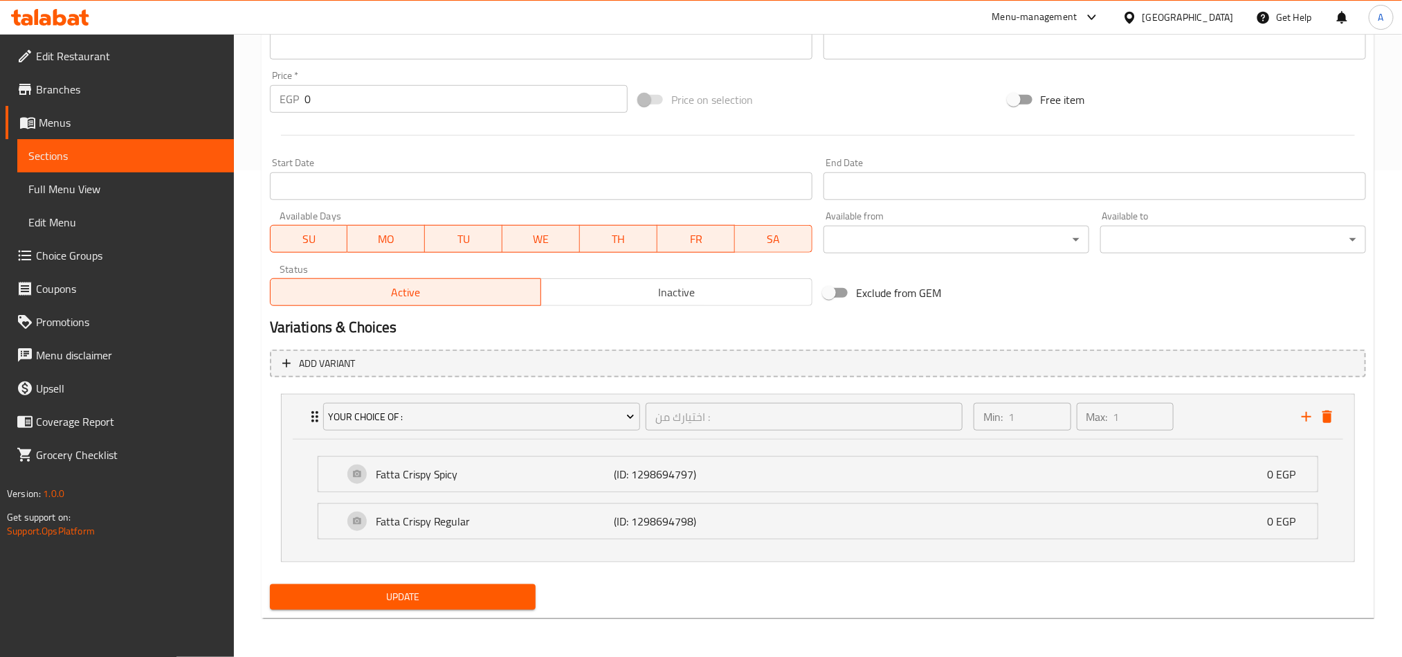
scroll to position [489, 0]
click at [638, 293] on span "Inactive" at bounding box center [677, 292] width 260 height 20
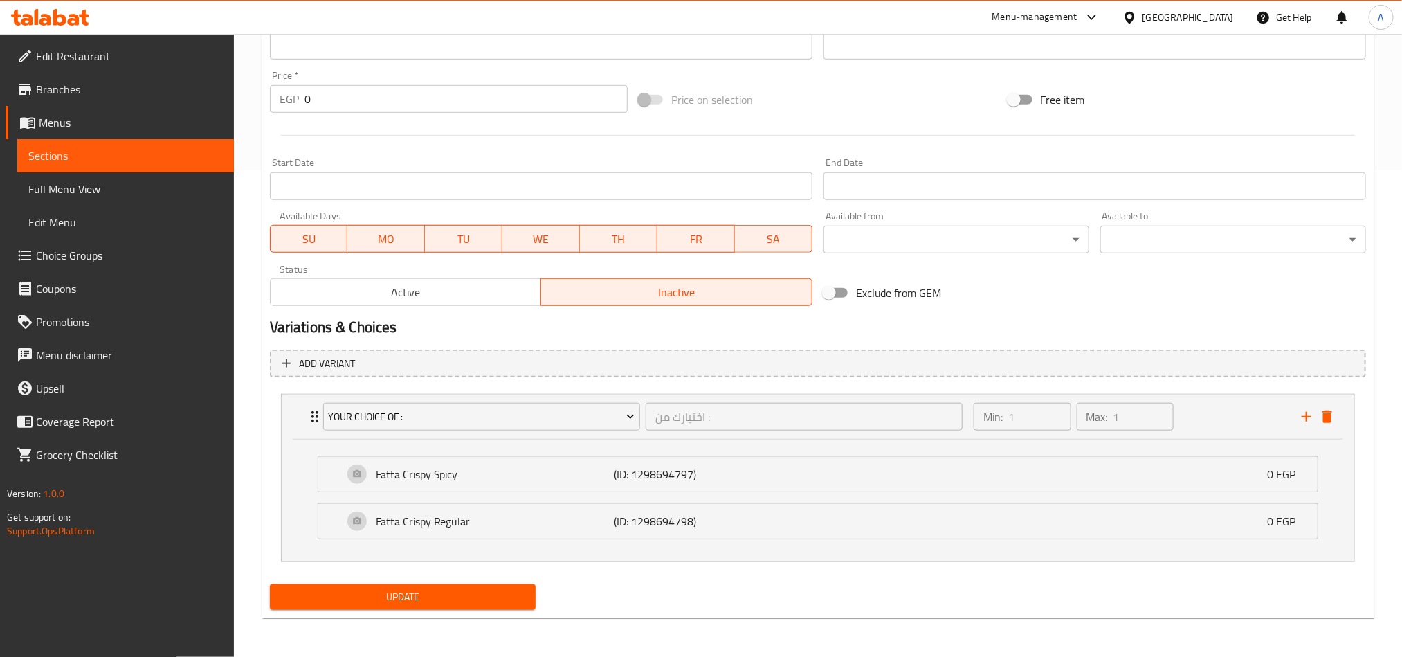
click at [414, 600] on span "Update" at bounding box center [403, 596] width 244 height 17
click at [835, 478] on div "Fatta Crispy Spicy (ID: 1298694797) 0 EGP" at bounding box center [822, 474] width 958 height 35
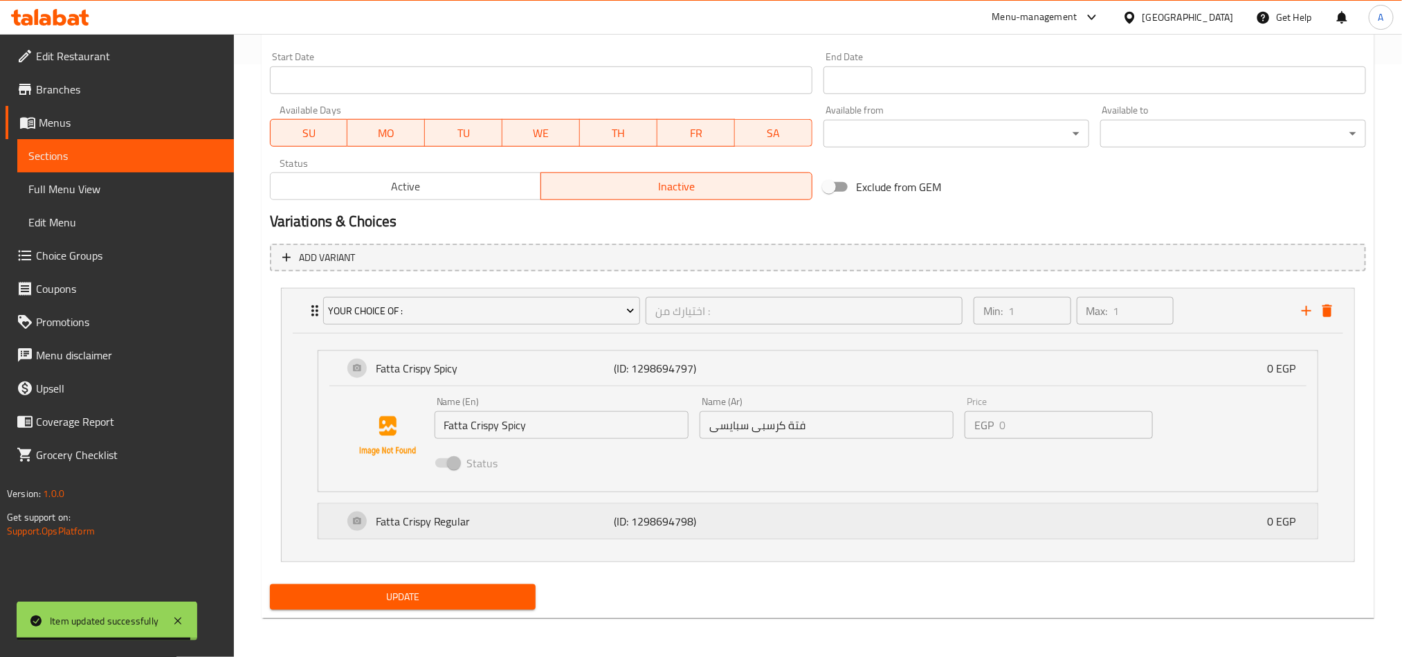
click at [781, 523] on div "Fatta Crispy Regular (ID: 1298694798) 0 EGP" at bounding box center [822, 521] width 958 height 35
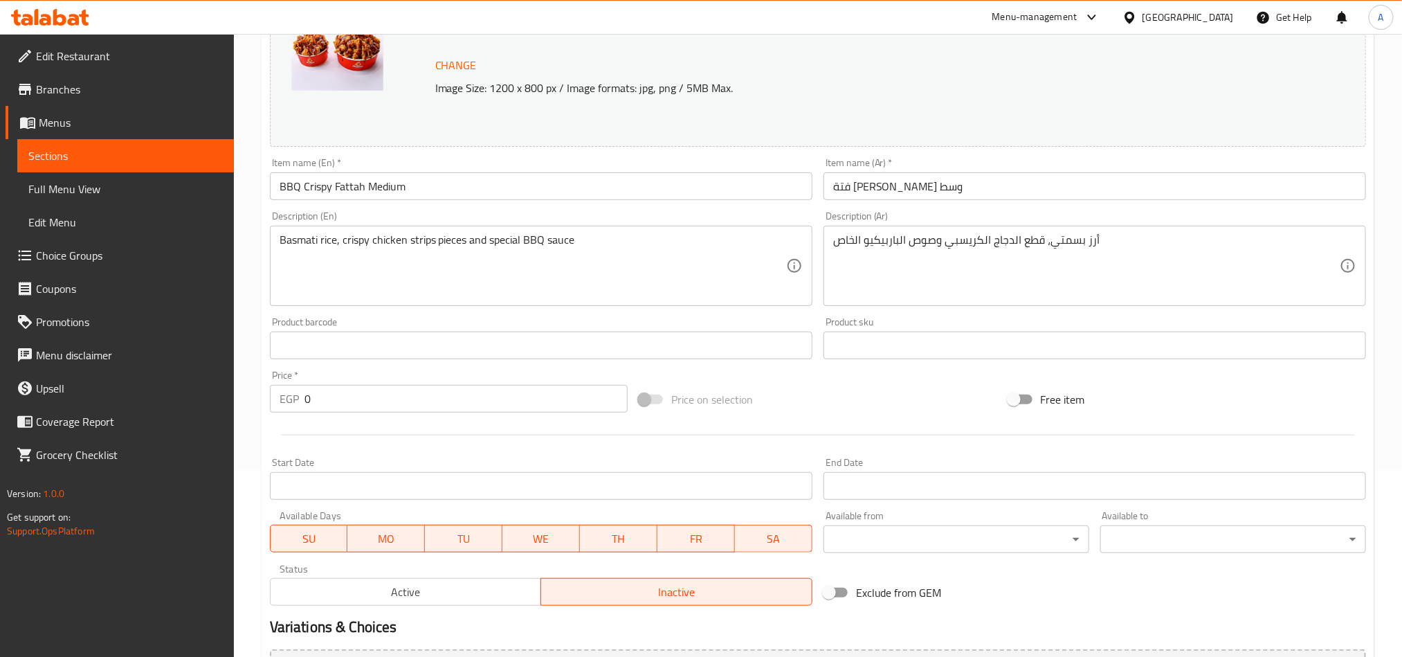
scroll to position [73, 0]
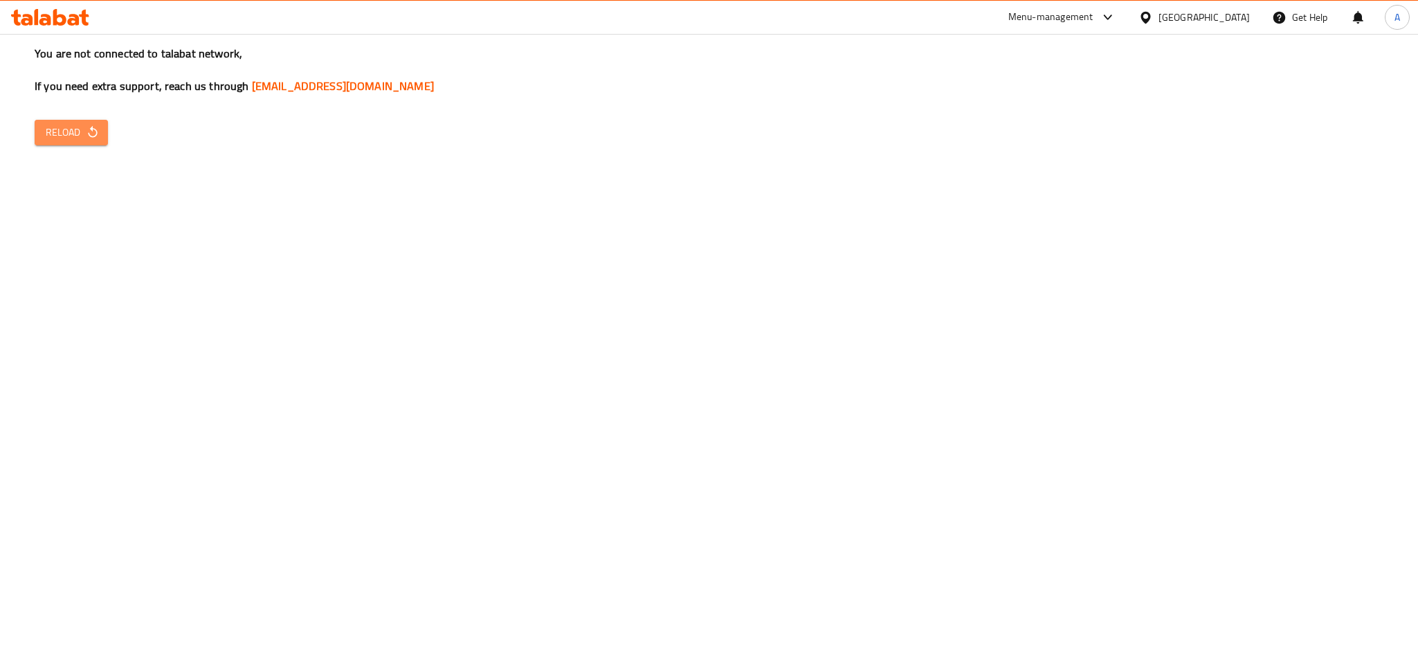
click at [55, 127] on span "Reload" at bounding box center [71, 132] width 51 height 17
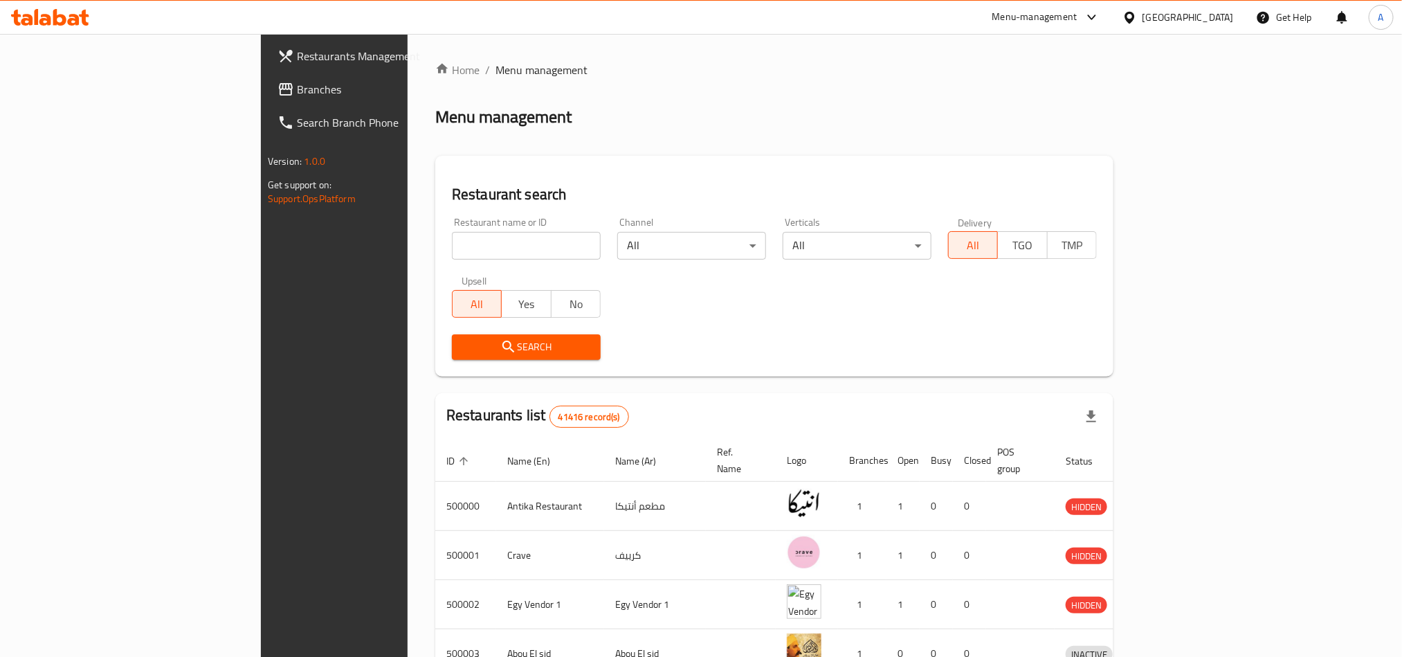
click at [297, 81] on span "Branches" at bounding box center [390, 89] width 187 height 17
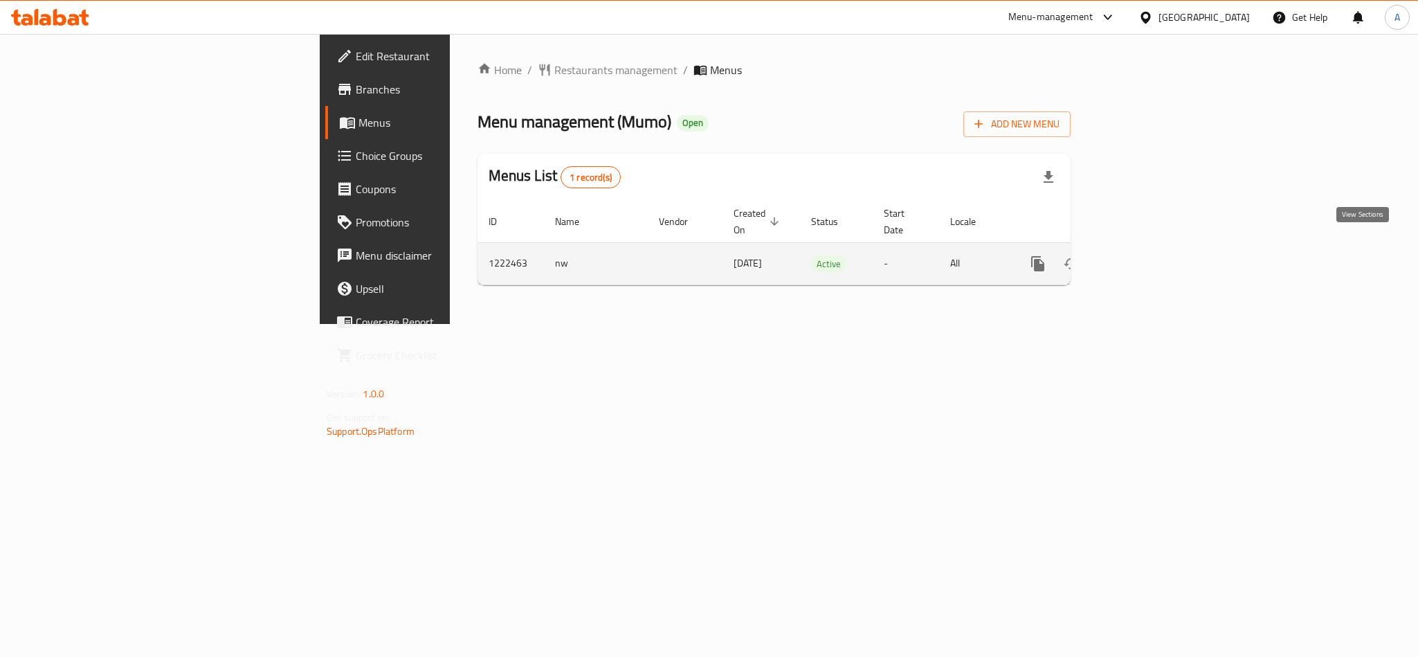
click at [1146, 255] on icon "enhanced table" at bounding box center [1137, 263] width 17 height 17
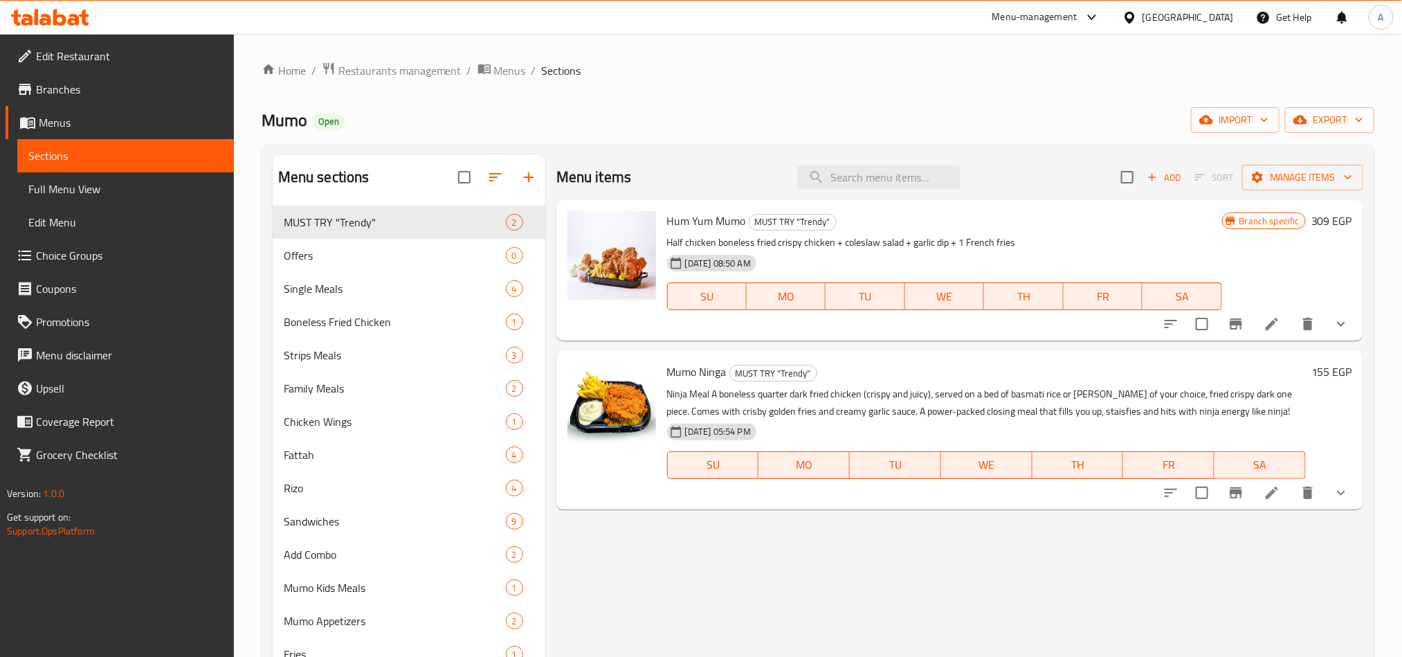
click at [918, 192] on div "Menu items Add Sort Manage items" at bounding box center [959, 177] width 807 height 45
click at [910, 181] on input "search" at bounding box center [878, 177] width 163 height 24
paste input "BBQ Crispy Fattah Medium"
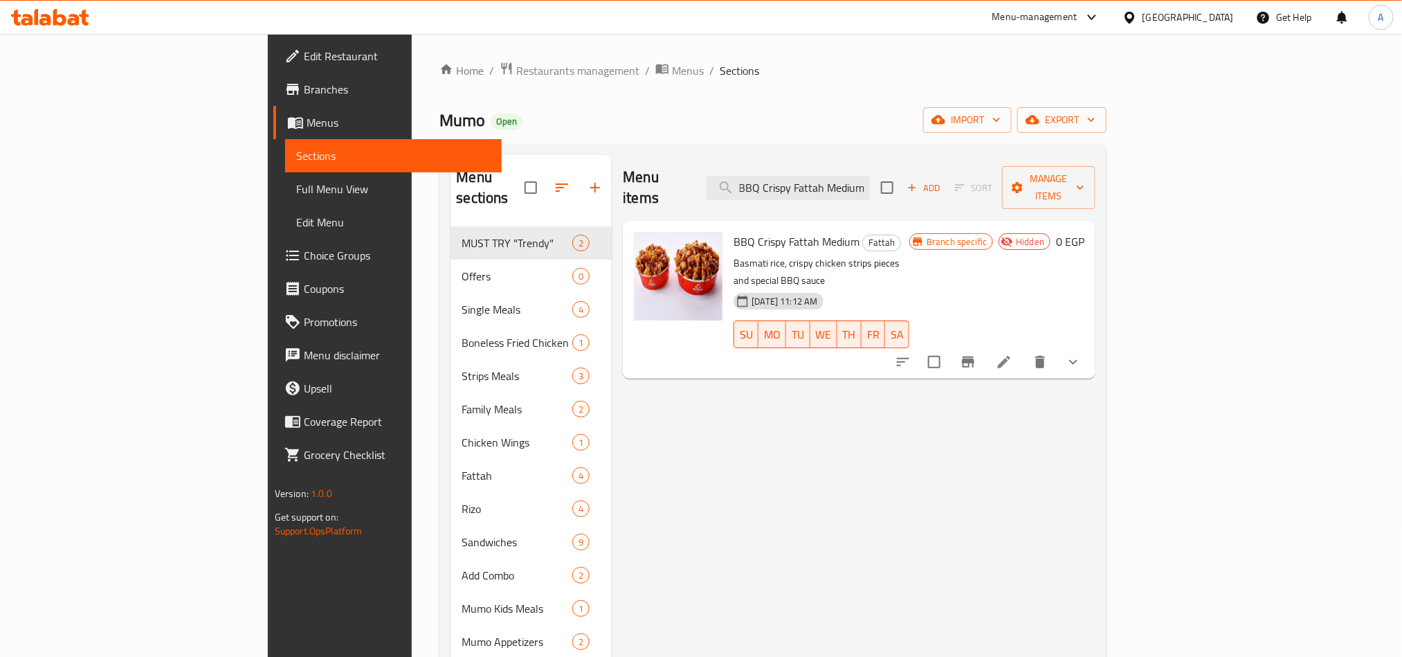
type input "BBQ Crispy Fattah Medium"
click at [1082, 354] on icon "show more" at bounding box center [1073, 362] width 17 height 17
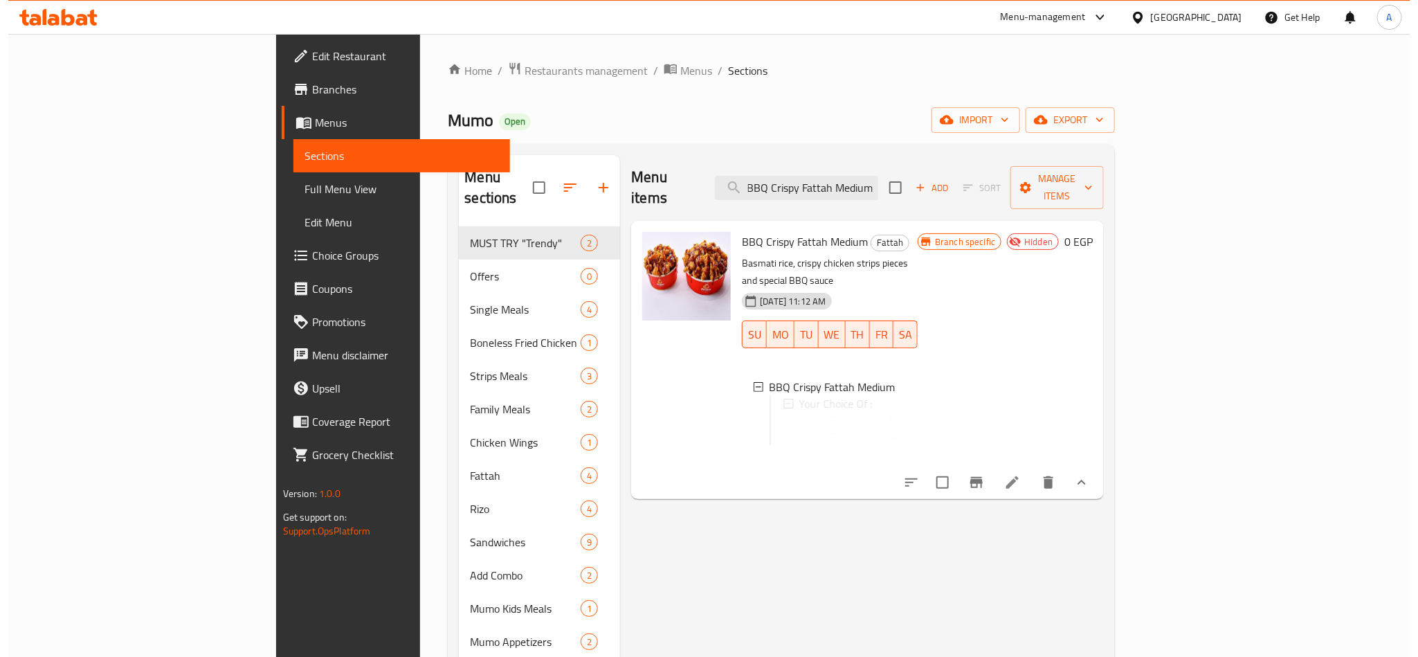
scroll to position [0, 0]
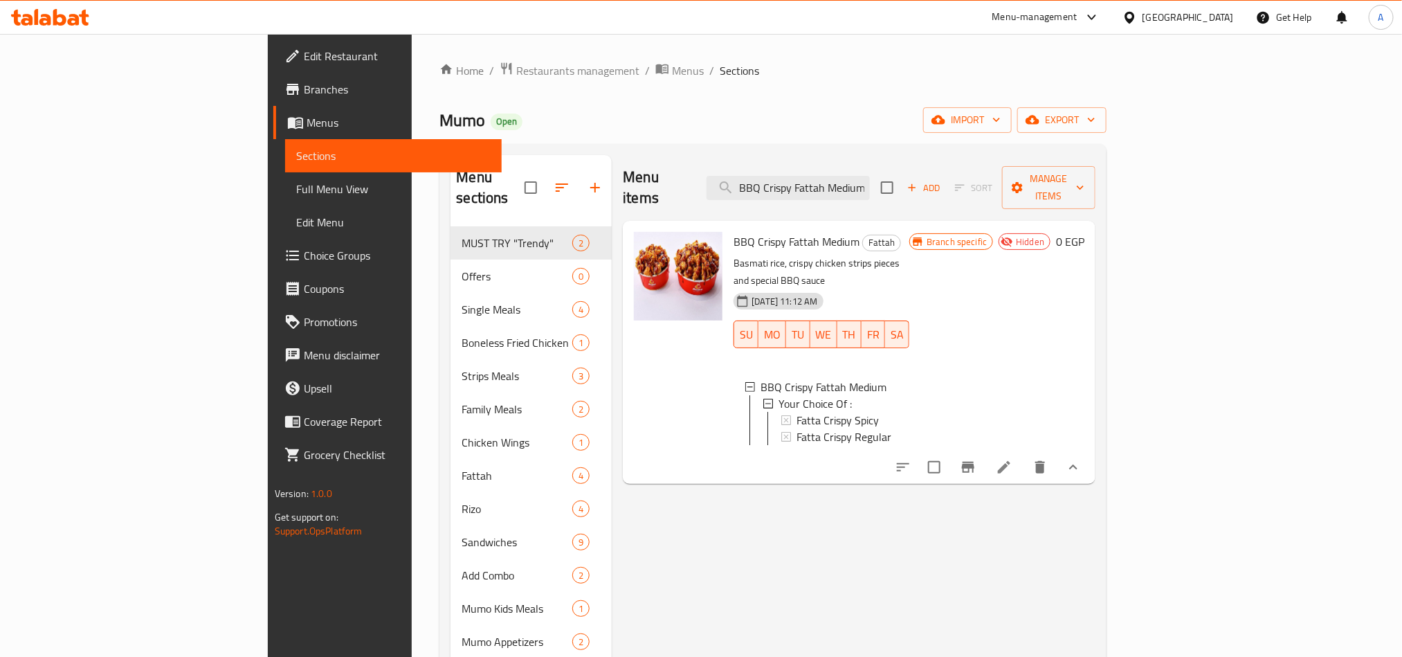
click at [977, 459] on icon "Branch-specific-item" at bounding box center [968, 467] width 17 height 17
